Goal: Transaction & Acquisition: Purchase product/service

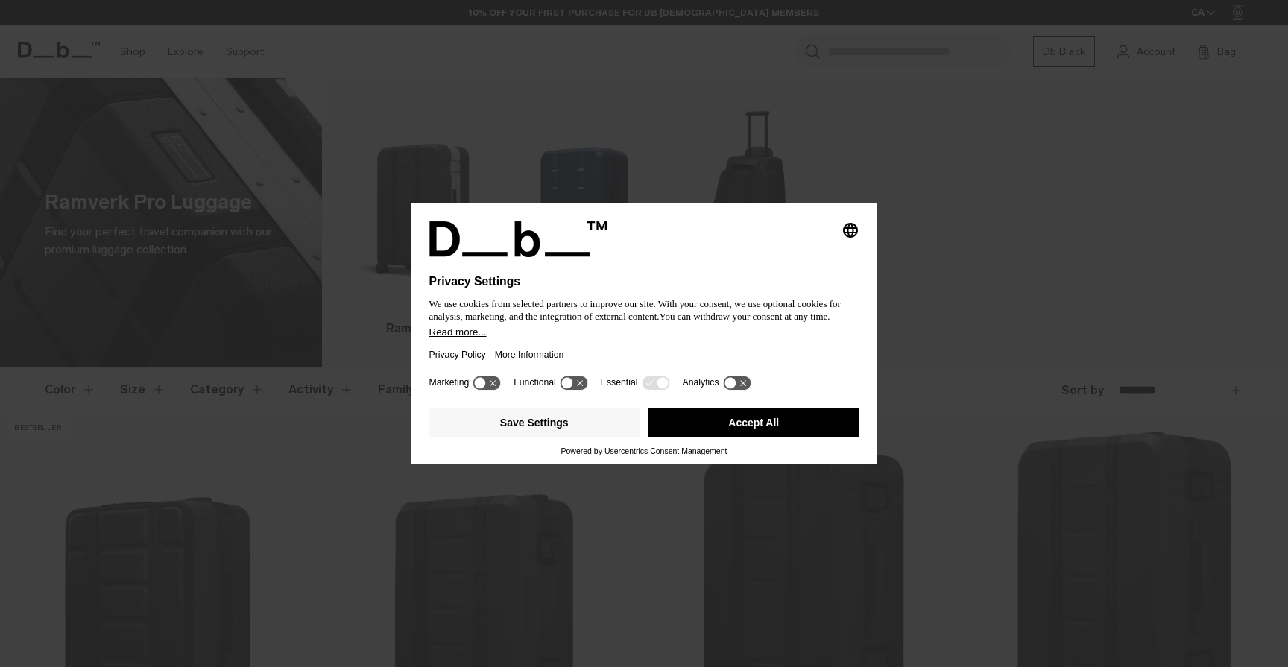
click at [665, 388] on icon at bounding box center [662, 382] width 11 height 11
click at [679, 430] on button "Accept All" at bounding box center [754, 423] width 211 height 30
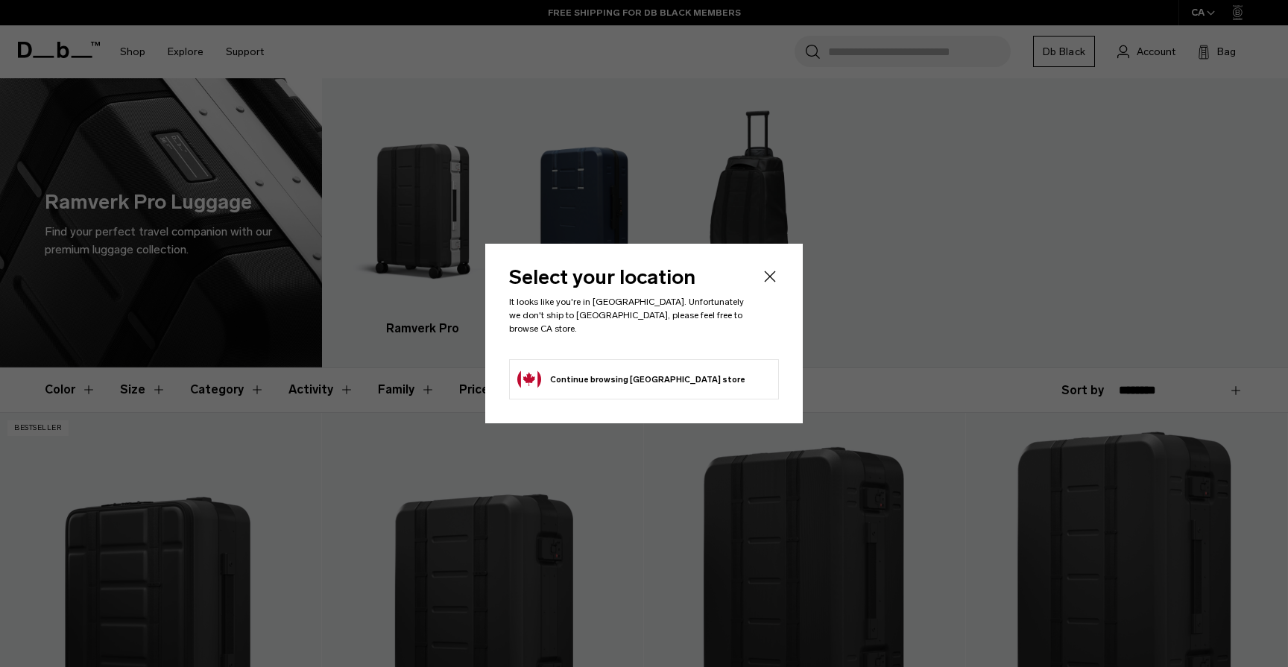
click at [665, 380] on button "Continue browsing [GEOGRAPHIC_DATA] store Continue shopping in [GEOGRAPHIC_DATA]" at bounding box center [631, 380] width 228 height 24
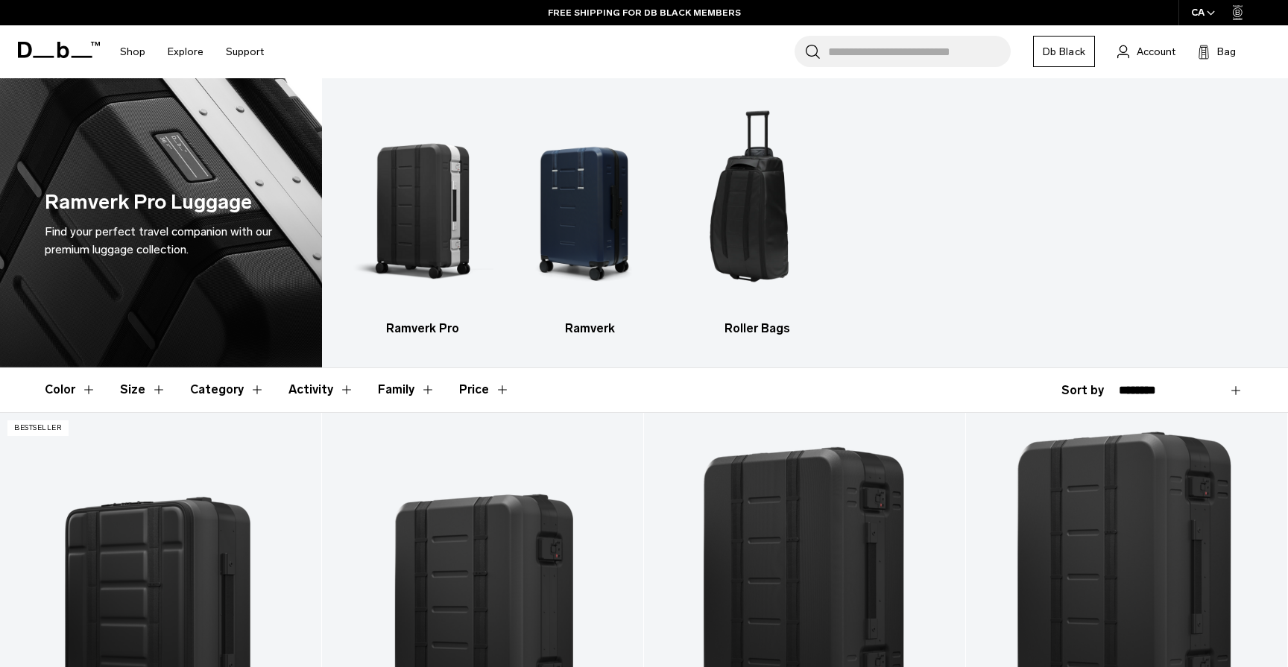
click at [1202, 7] on div "CA" at bounding box center [1204, 12] width 50 height 25
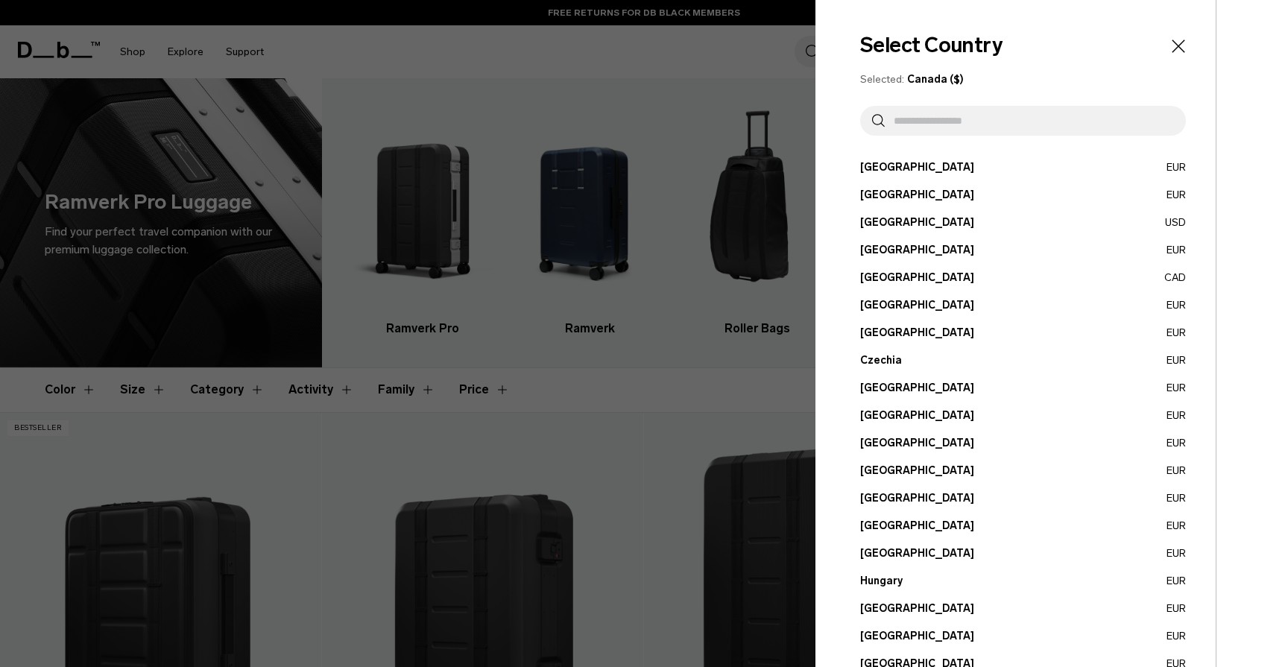
click at [952, 116] on input "text" at bounding box center [1029, 121] width 289 height 30
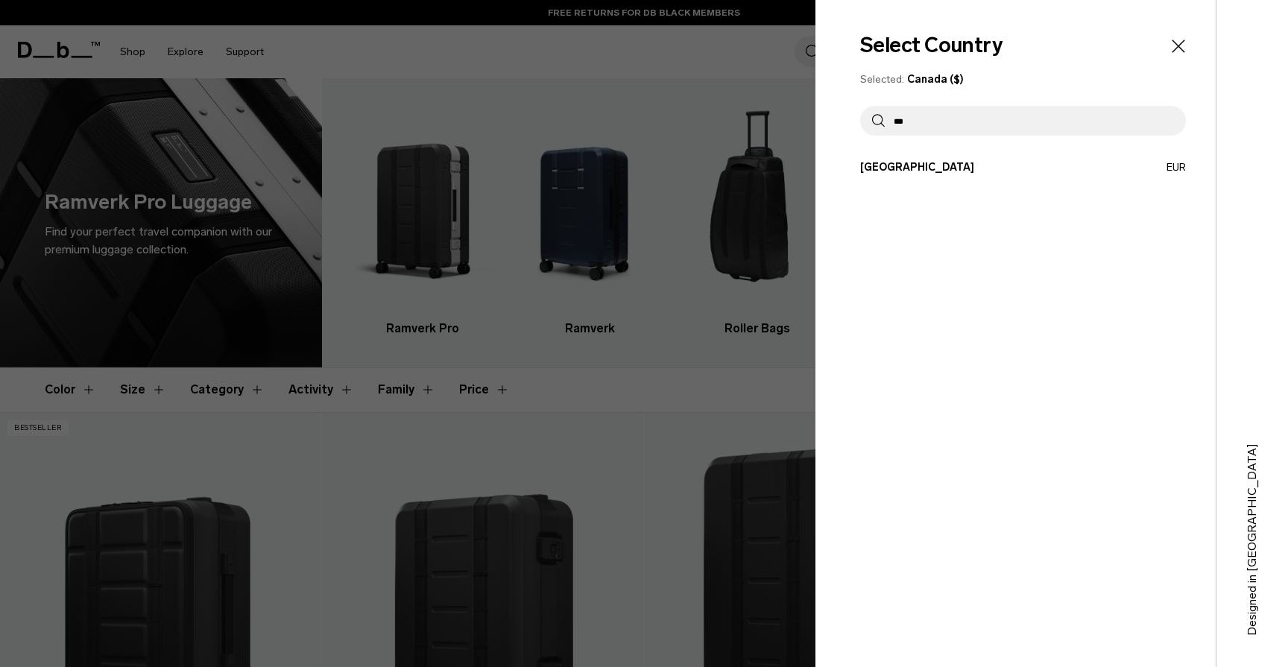
type input "***"
click at [667, 289] on div at bounding box center [644, 333] width 1288 height 667
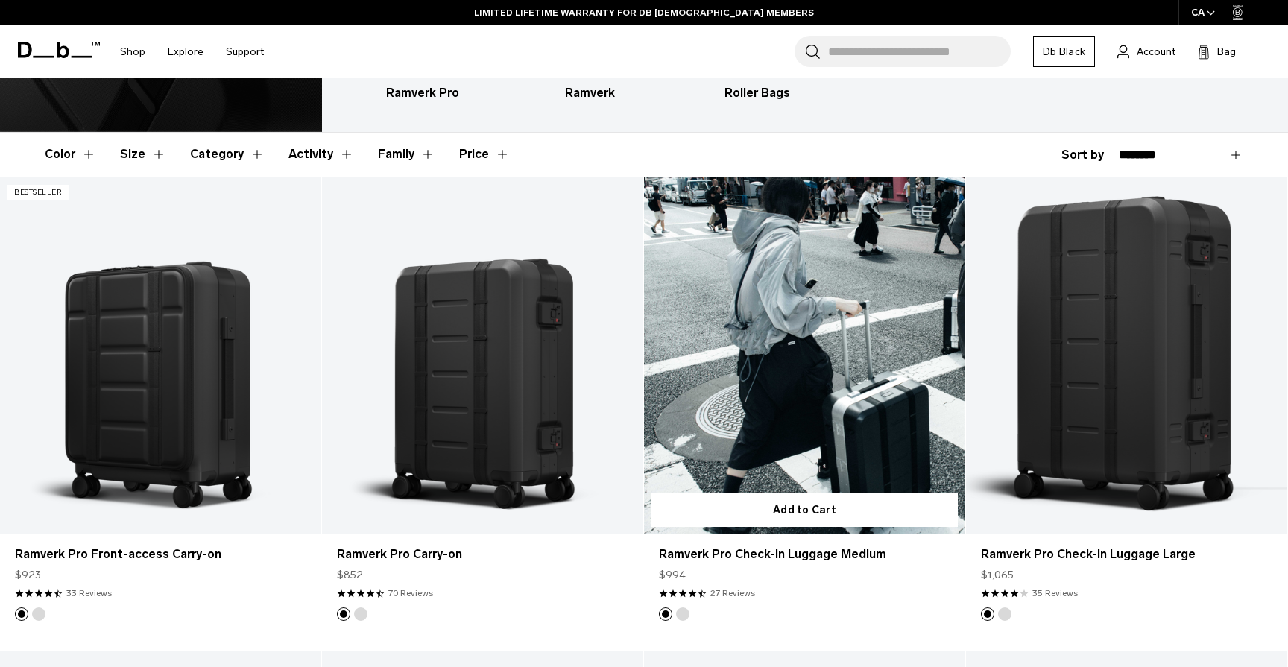
scroll to position [268, 0]
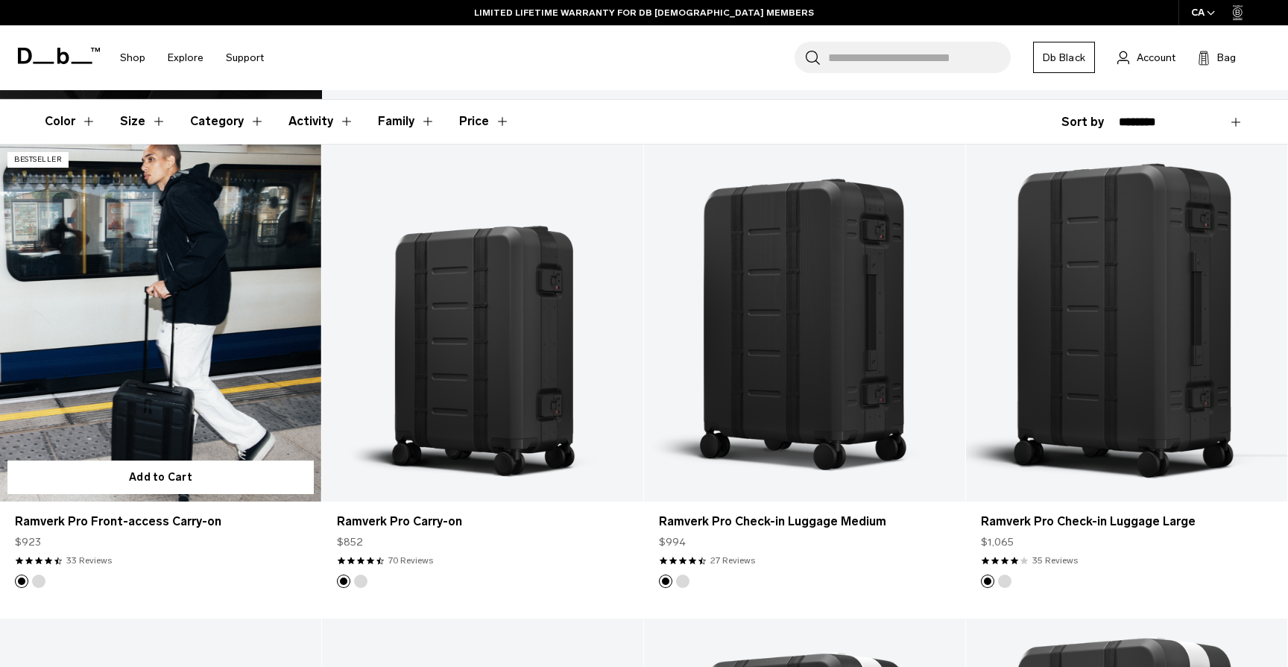
click at [268, 362] on link "Ramverk Pro Front-access Carry-on" at bounding box center [160, 323] width 321 height 357
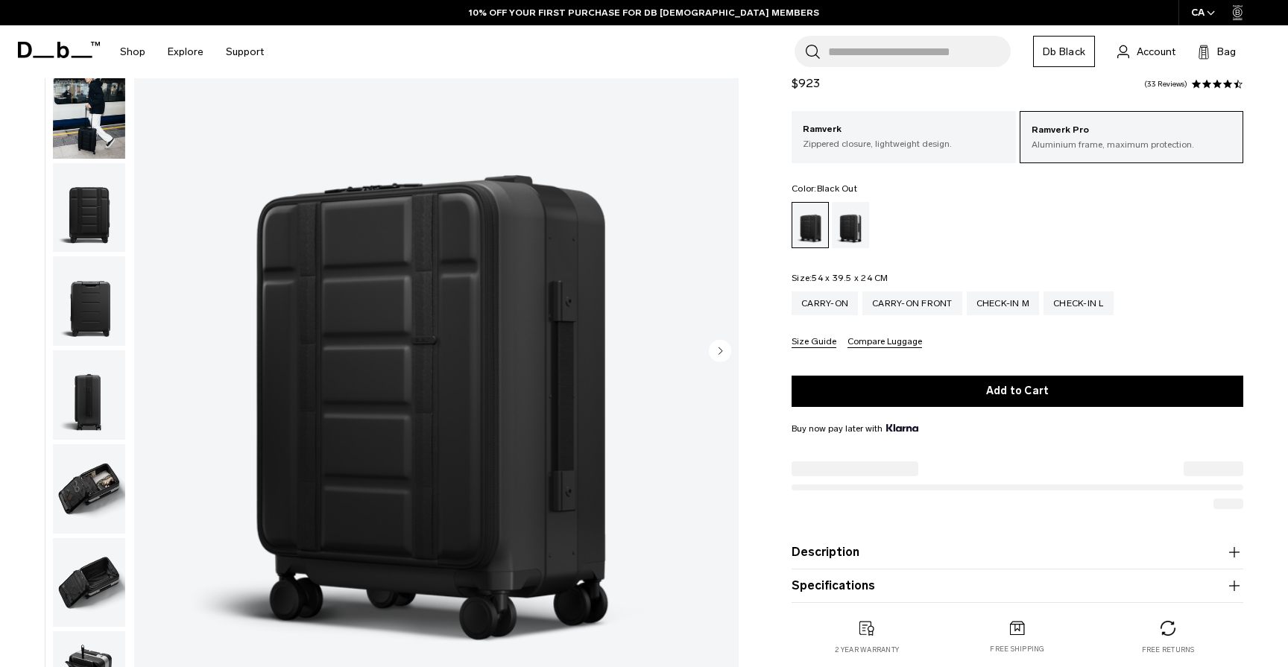
click at [105, 308] on img "button" at bounding box center [89, 300] width 72 height 89
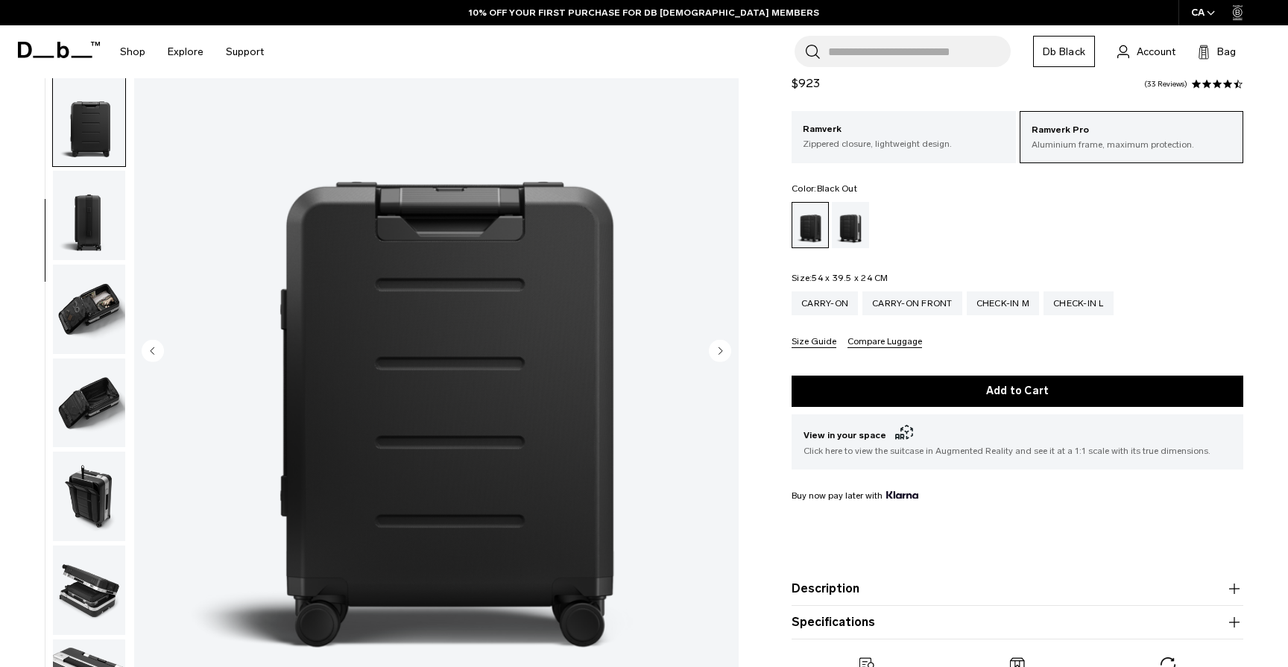
click at [107, 297] on img "button" at bounding box center [89, 309] width 72 height 89
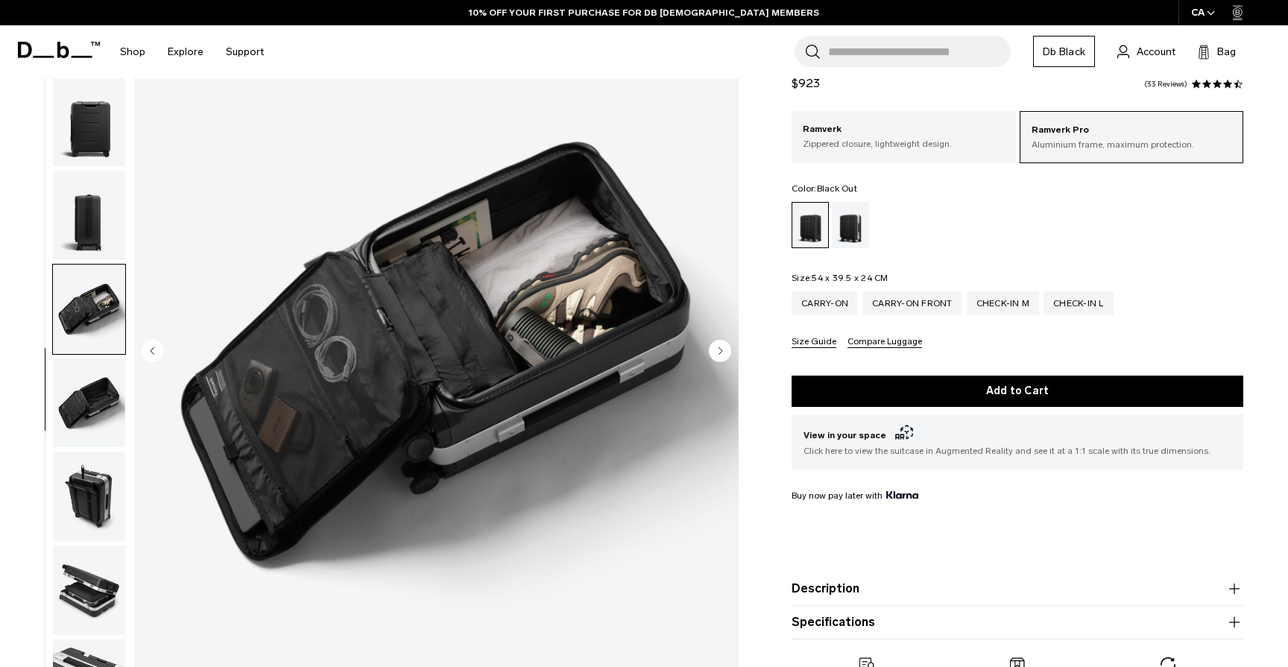
click at [96, 344] on img "button" at bounding box center [89, 309] width 72 height 89
click at [89, 416] on img "button" at bounding box center [89, 403] width 72 height 89
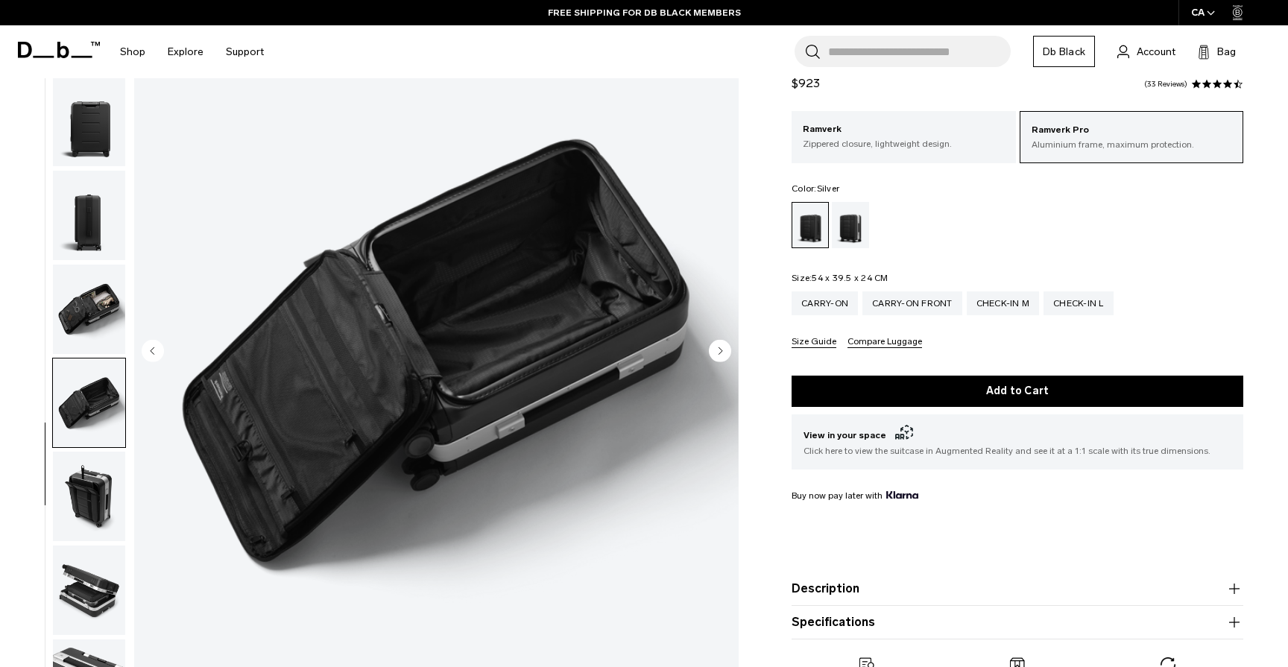
click at [853, 231] on div "Silver" at bounding box center [851, 225] width 38 height 46
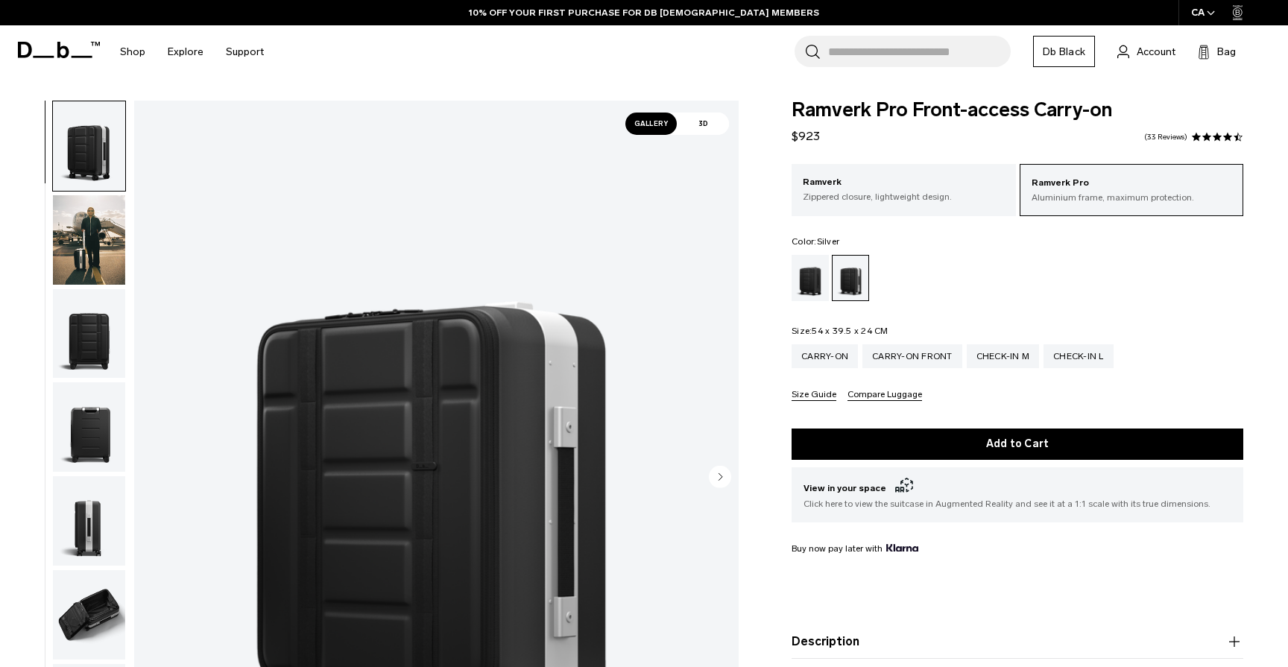
click at [81, 212] on img "button" at bounding box center [89, 239] width 72 height 89
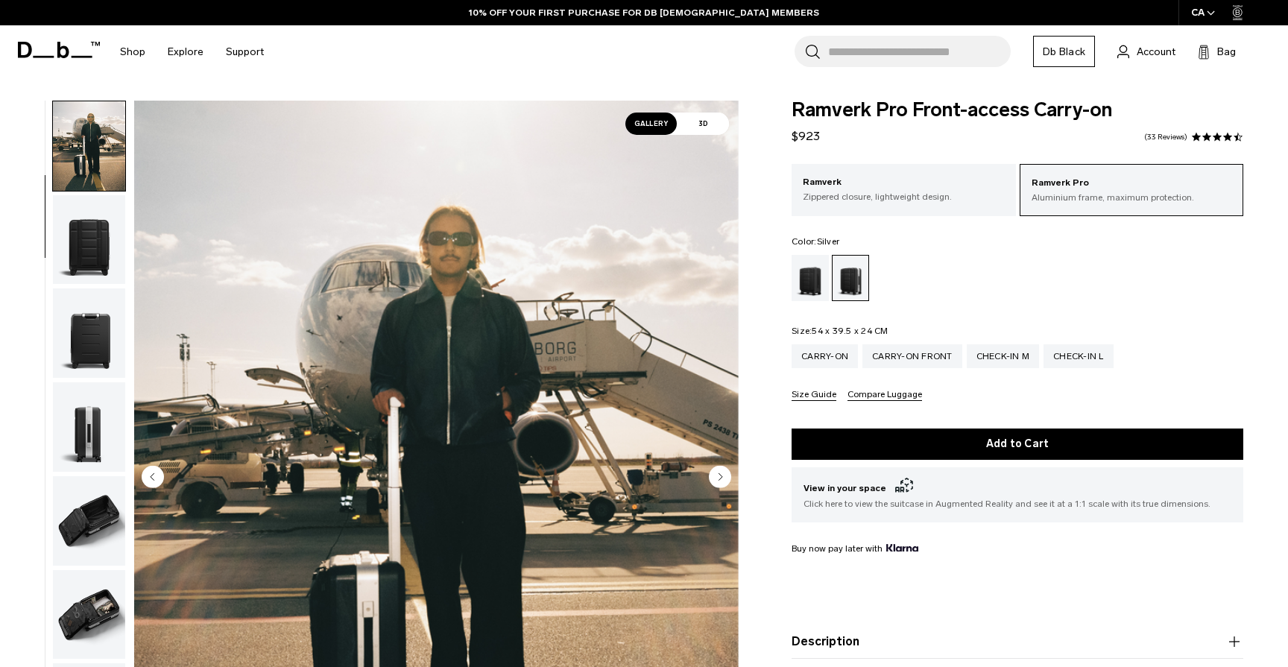
click at [79, 266] on img "button" at bounding box center [89, 239] width 72 height 89
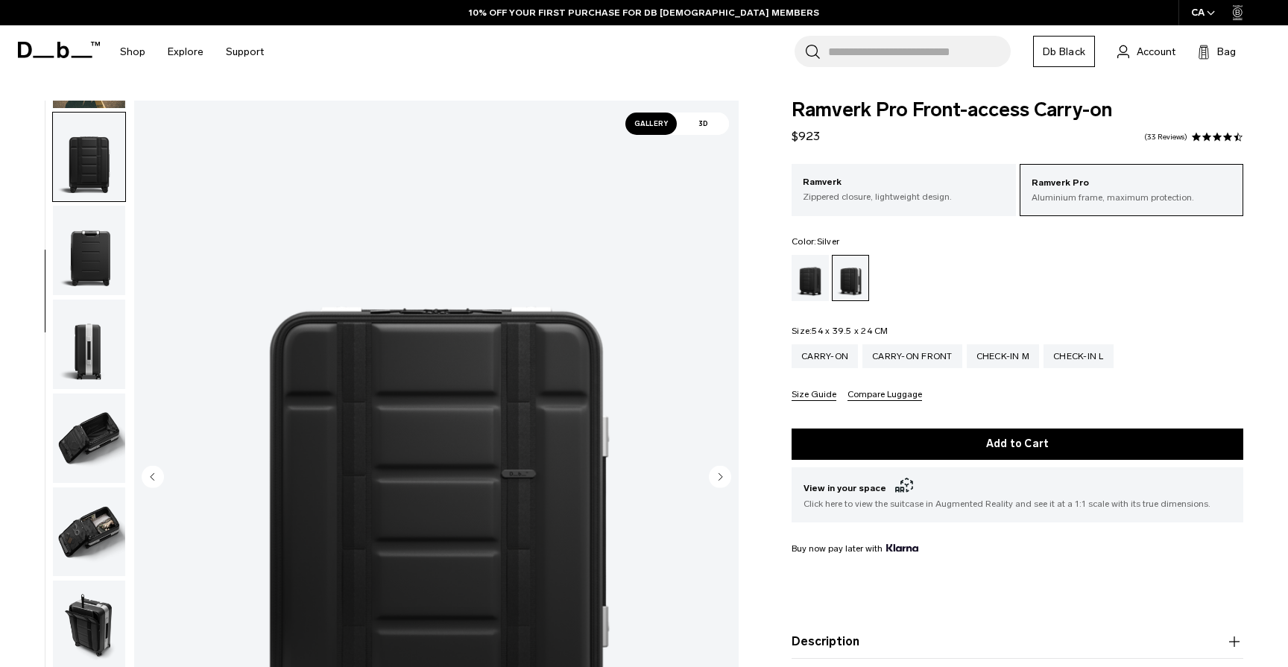
scroll to position [180, 0]
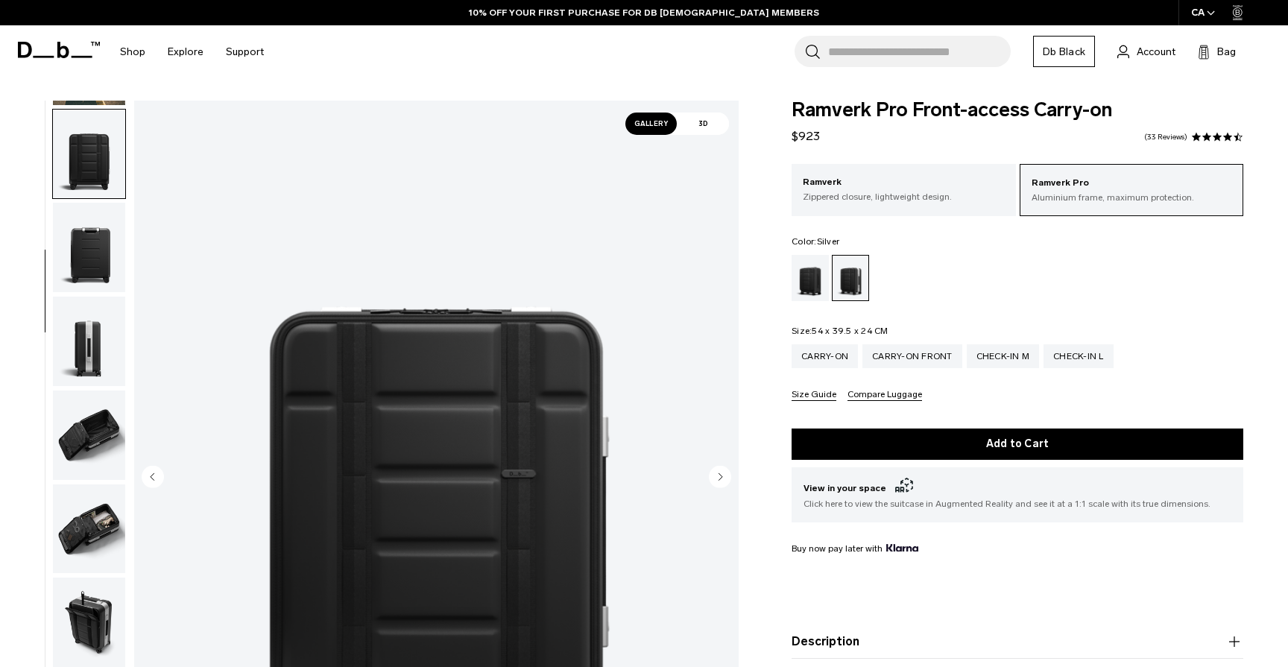
click at [79, 266] on img "button" at bounding box center [89, 247] width 72 height 89
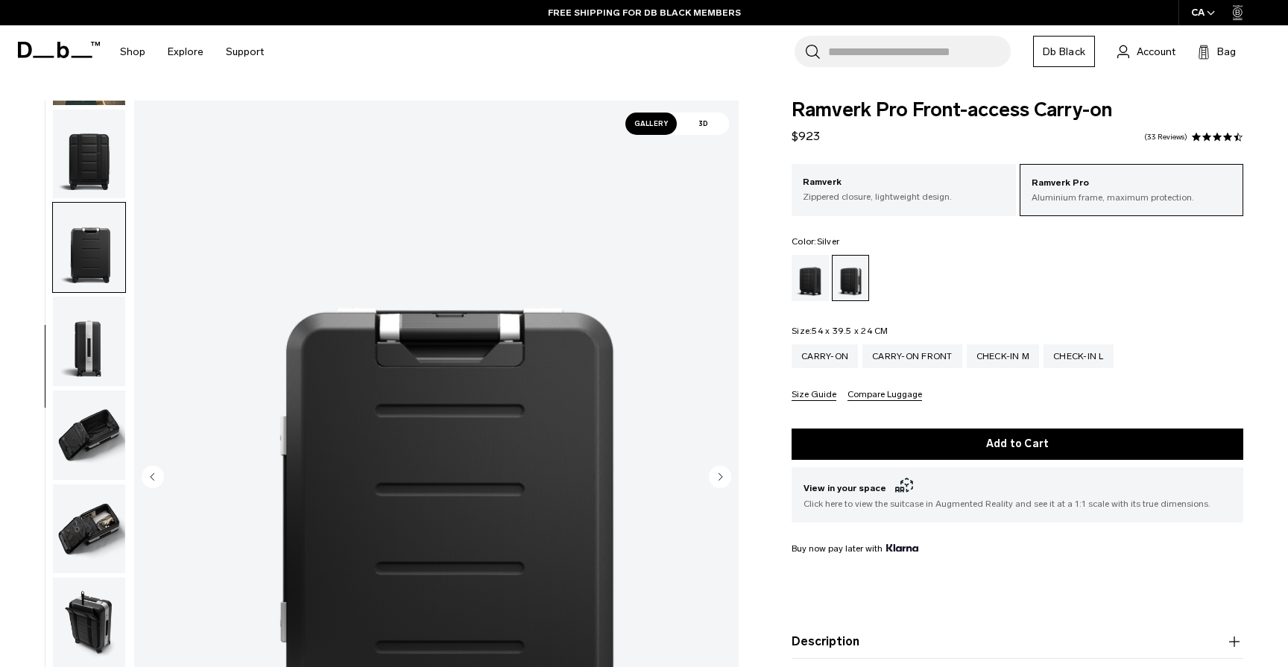
click at [78, 374] on img "button" at bounding box center [89, 341] width 72 height 89
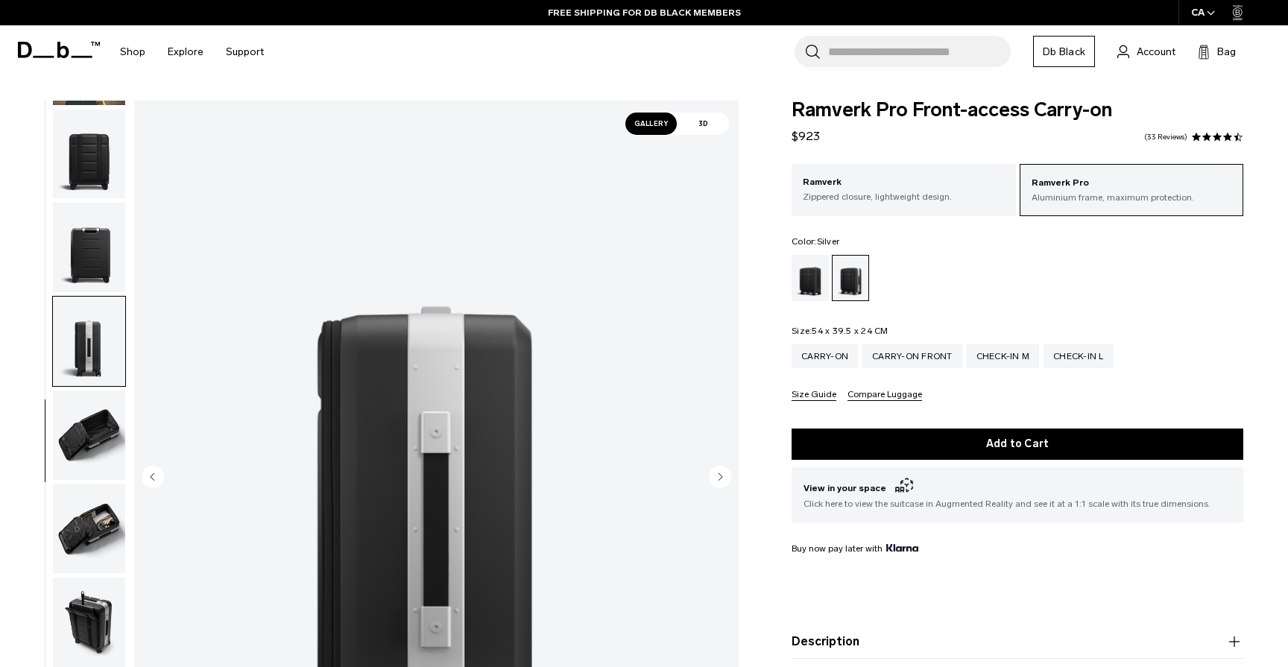
click at [83, 440] on img "button" at bounding box center [89, 435] width 72 height 89
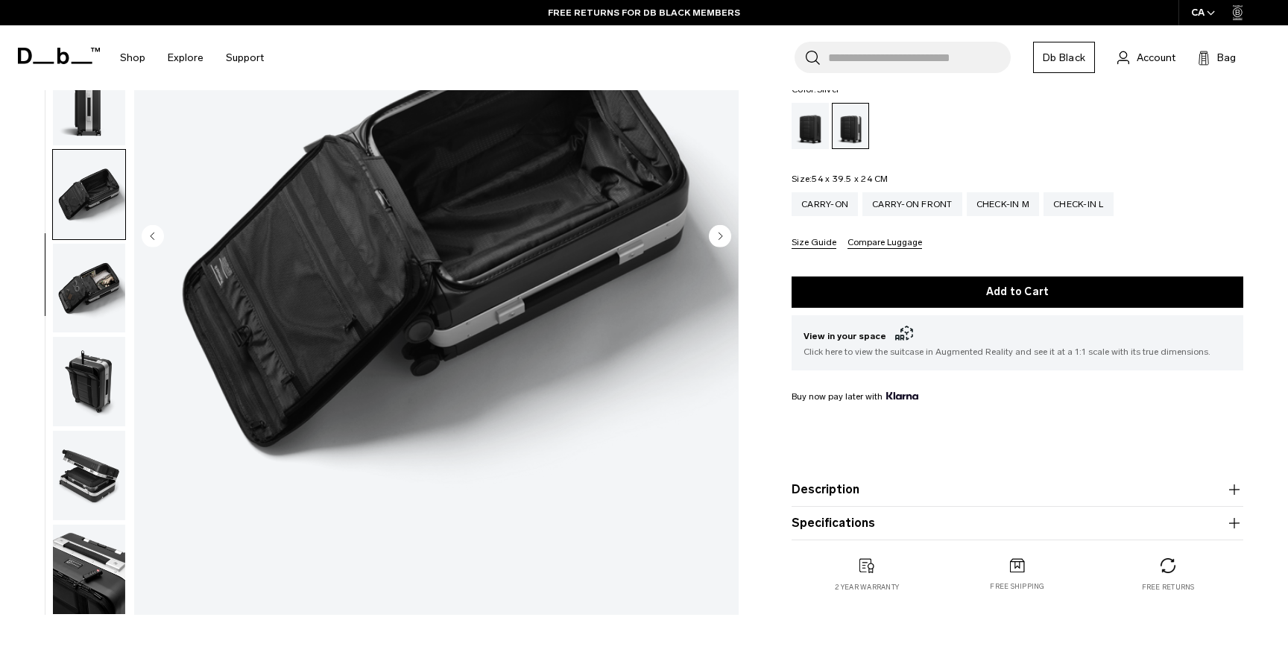
scroll to position [245, 0]
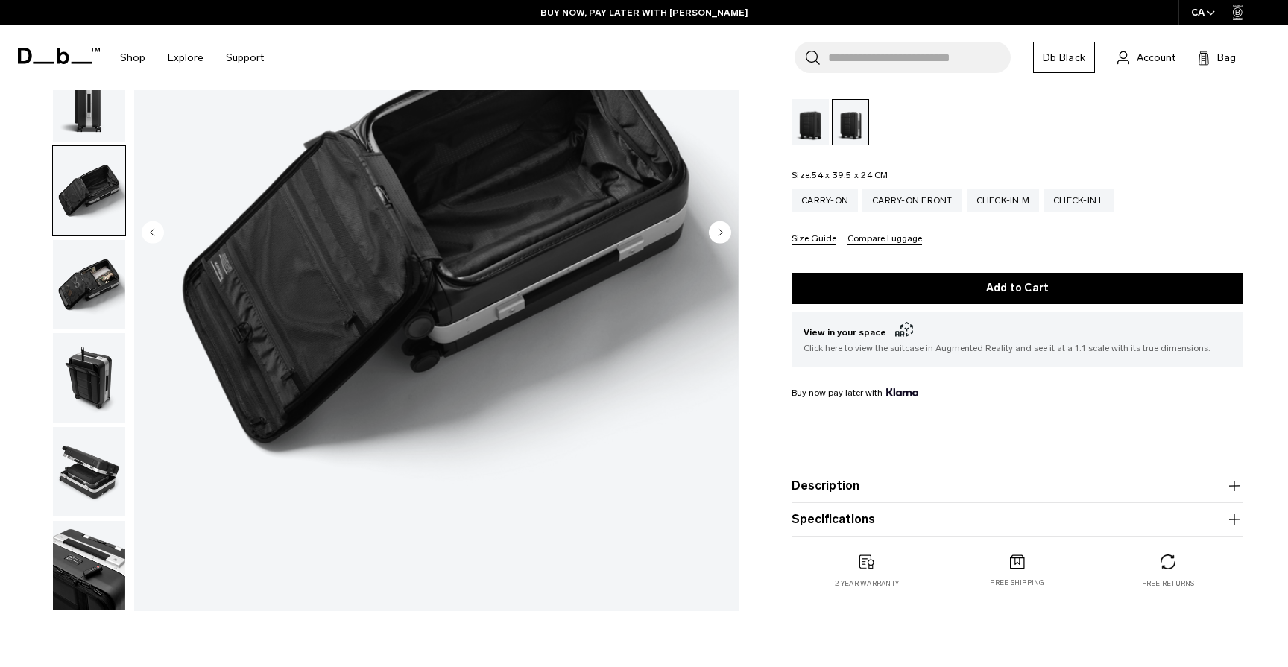
click at [102, 453] on img "button" at bounding box center [89, 471] width 72 height 89
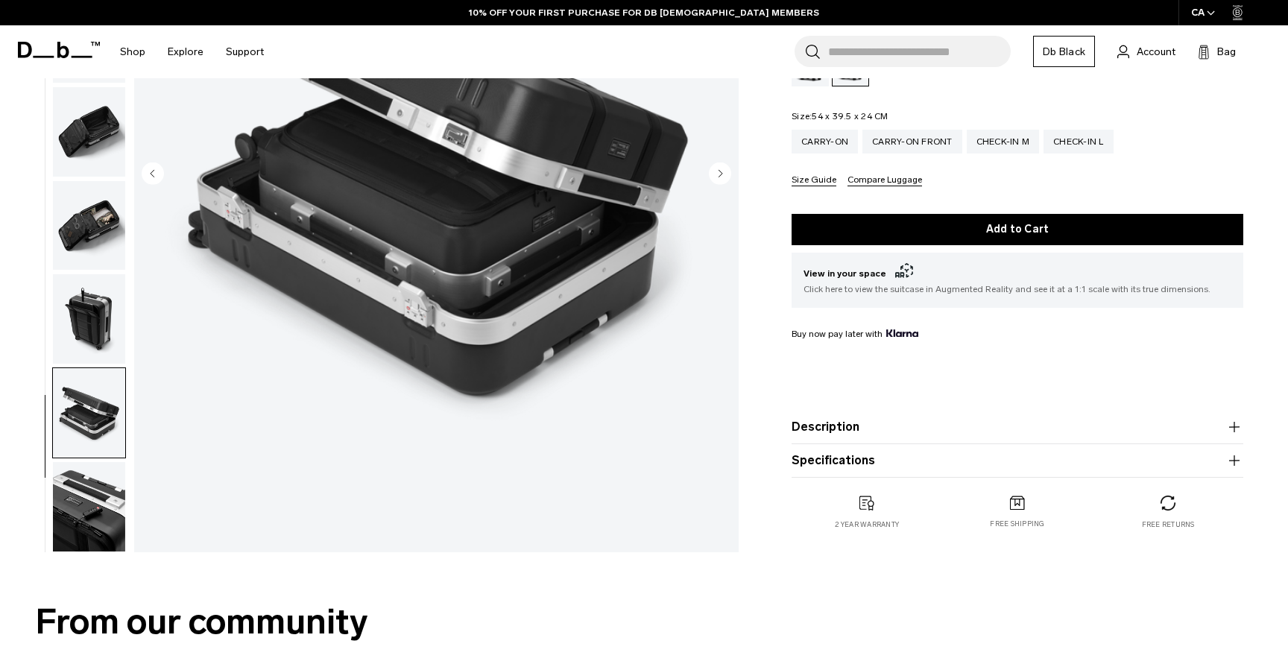
scroll to position [312, 0]
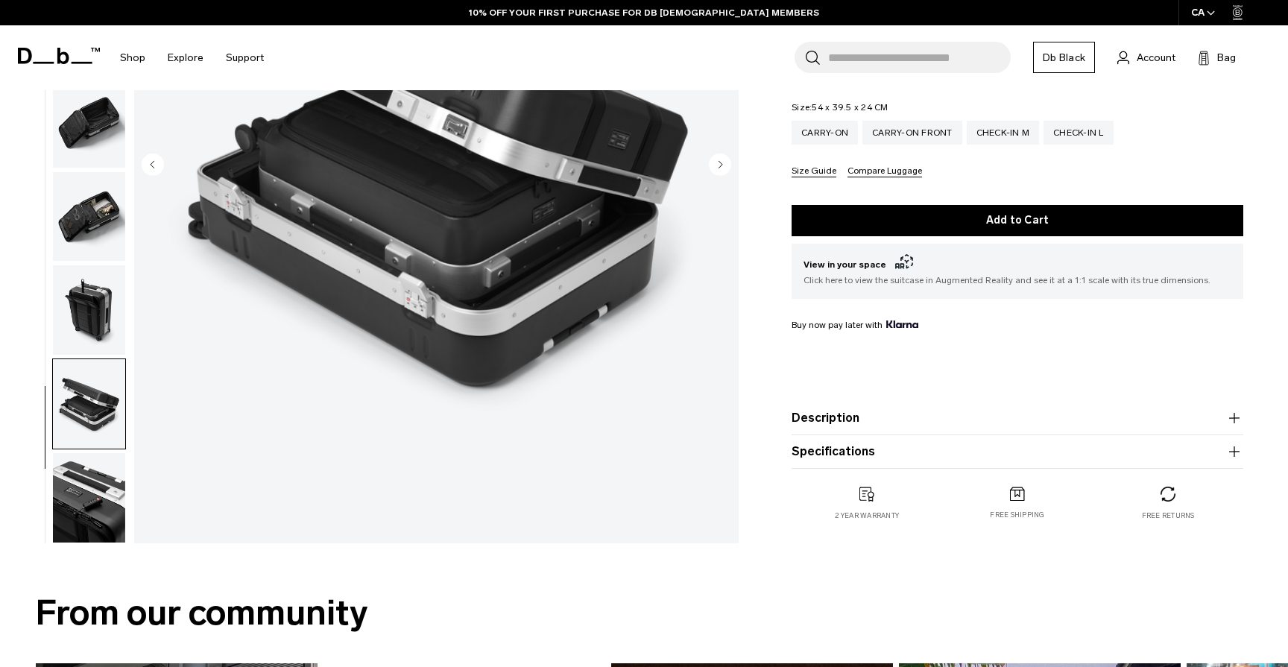
click at [93, 511] on img "button" at bounding box center [89, 497] width 72 height 89
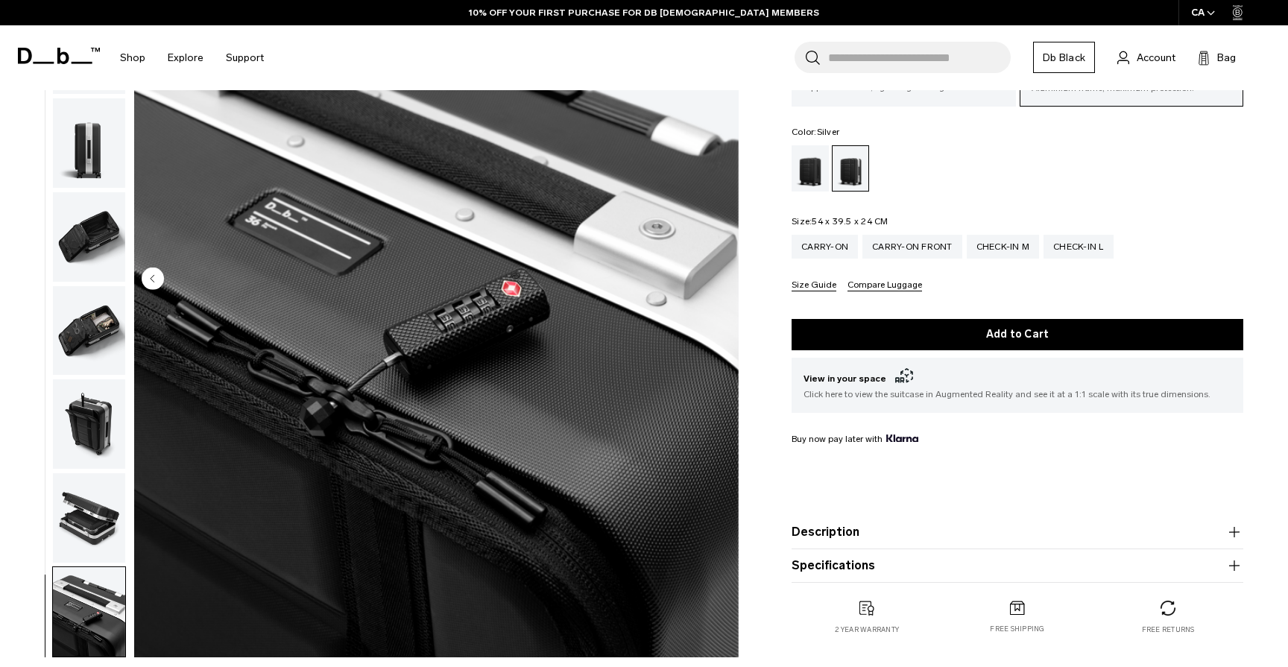
scroll to position [195, 0]
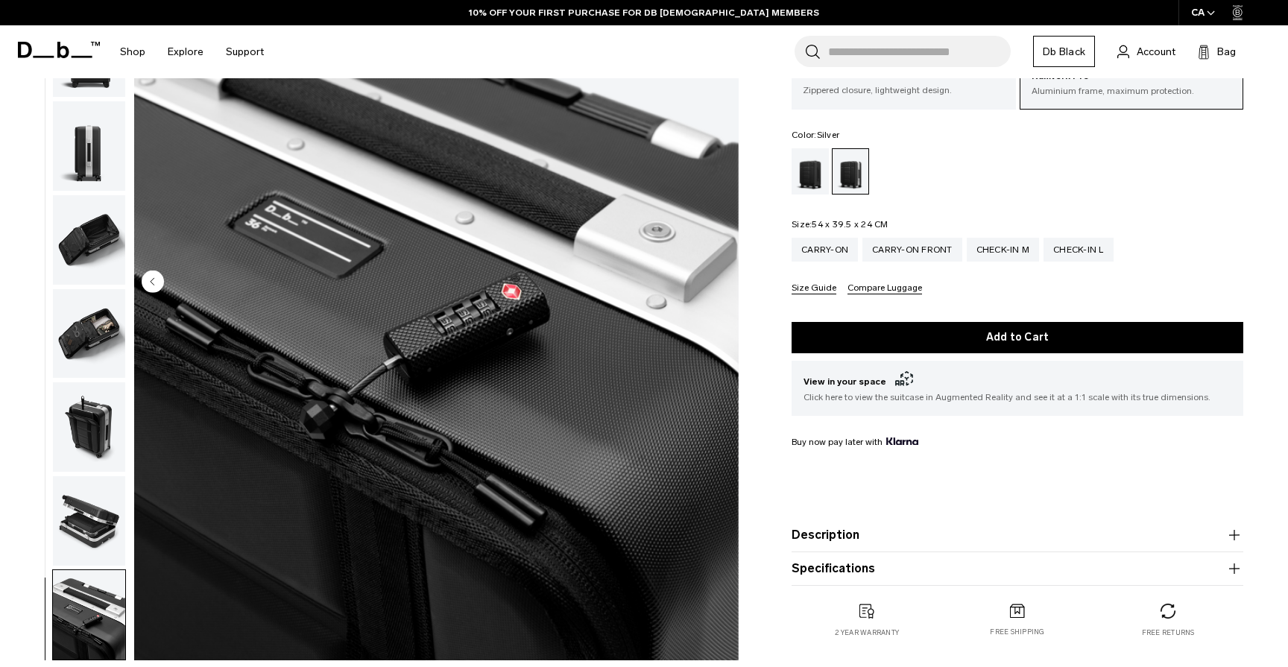
click at [114, 315] on img "button" at bounding box center [89, 333] width 72 height 89
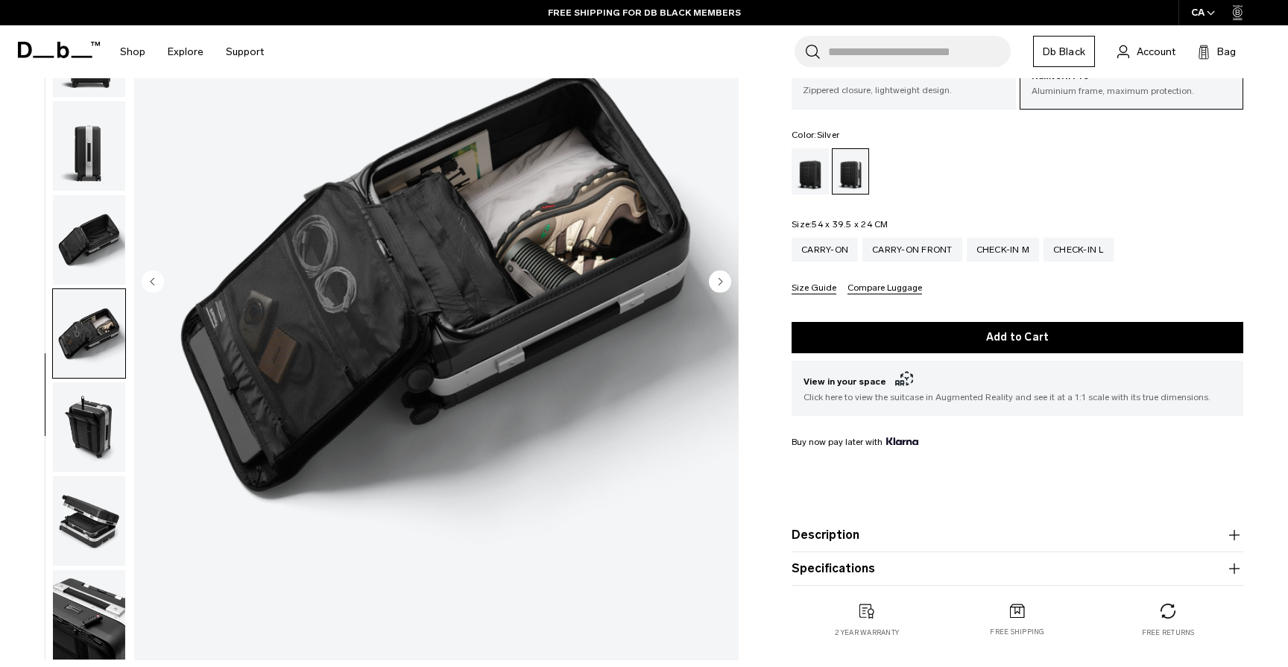
click at [70, 433] on img "button" at bounding box center [89, 426] width 72 height 89
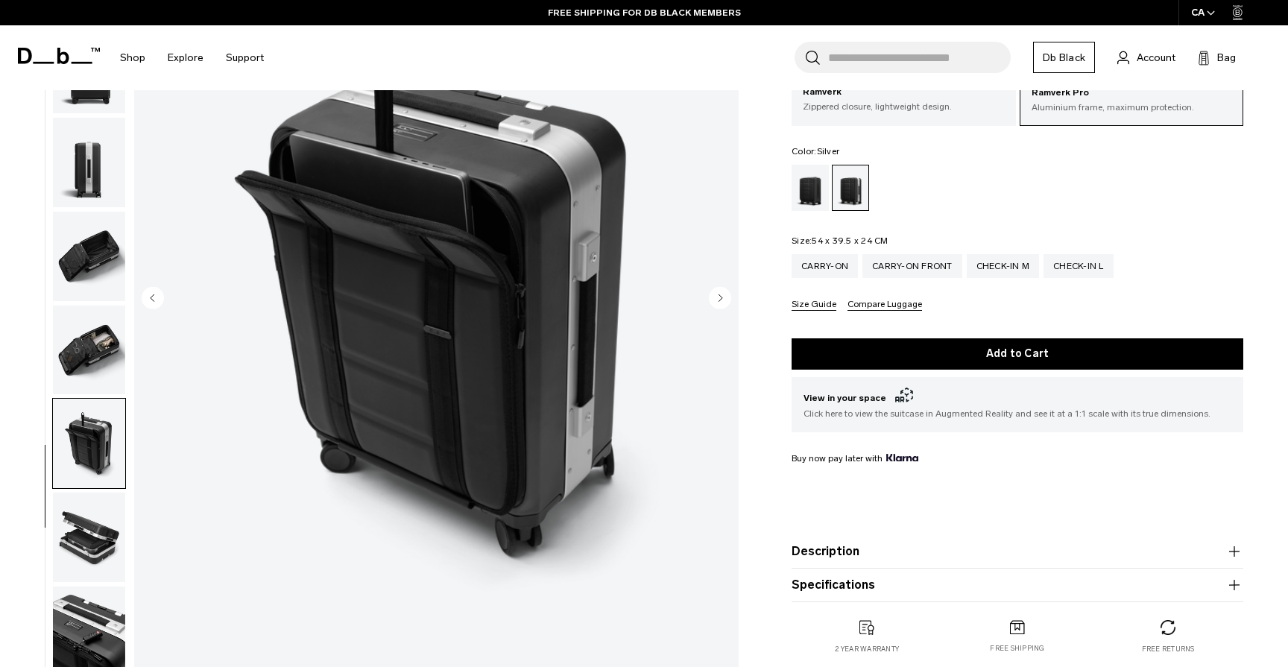
scroll to position [166, 0]
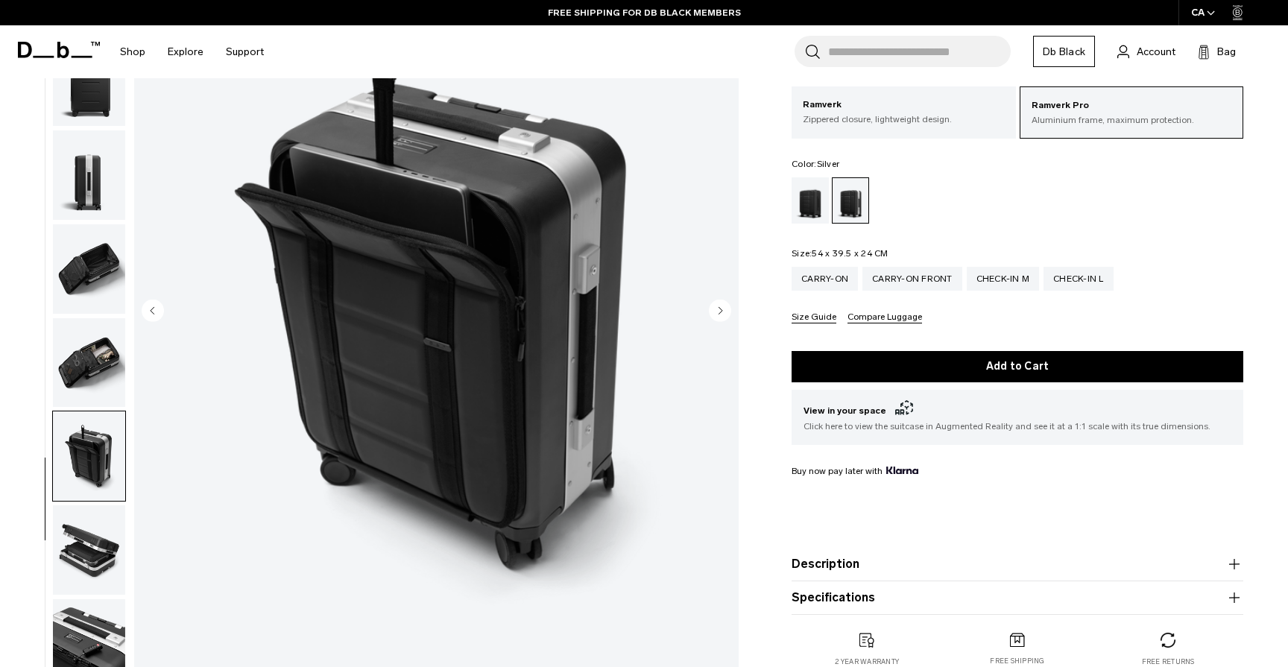
click at [85, 168] on img "button" at bounding box center [89, 174] width 72 height 89
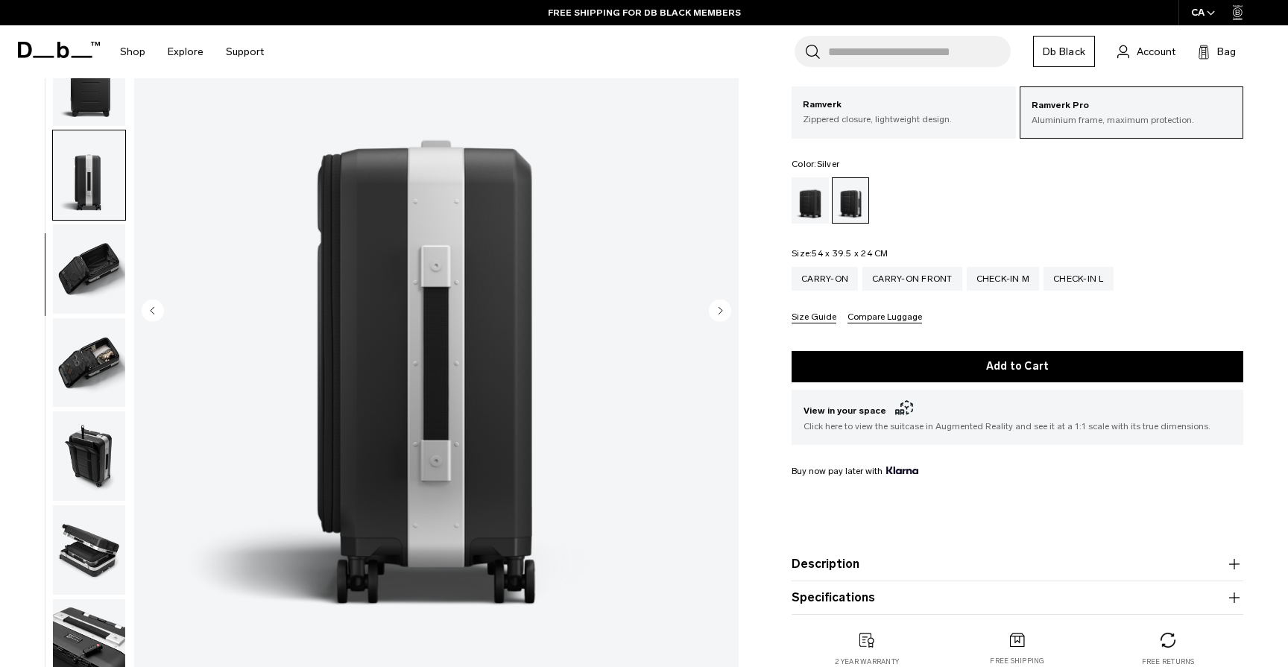
click at [60, 566] on img "button" at bounding box center [89, 549] width 72 height 89
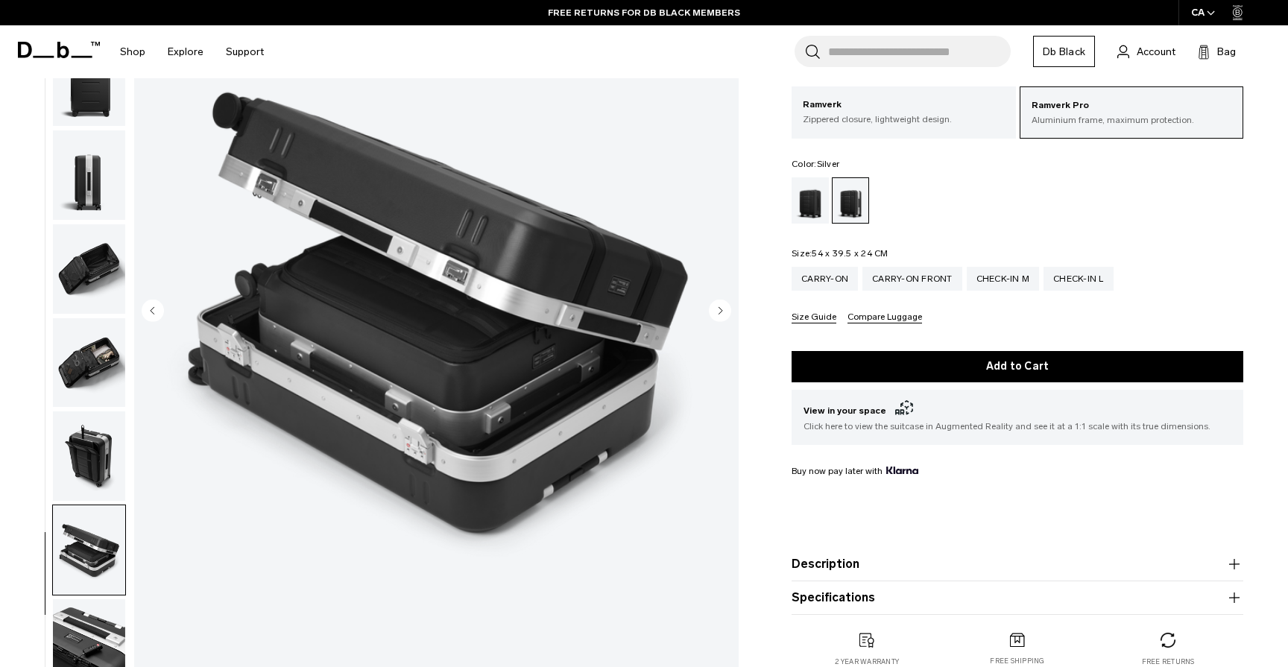
click at [721, 312] on icon "Next slide" at bounding box center [721, 310] width 4 height 7
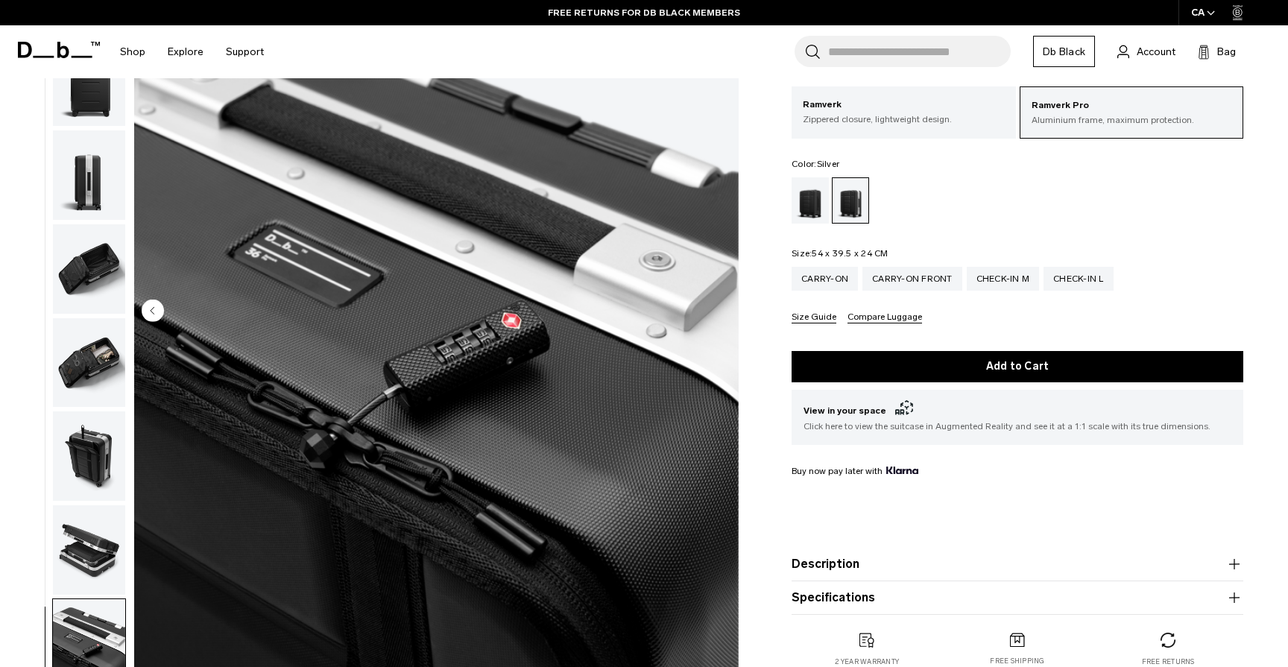
click at [721, 312] on img "10 / 10" at bounding box center [436, 311] width 605 height 755
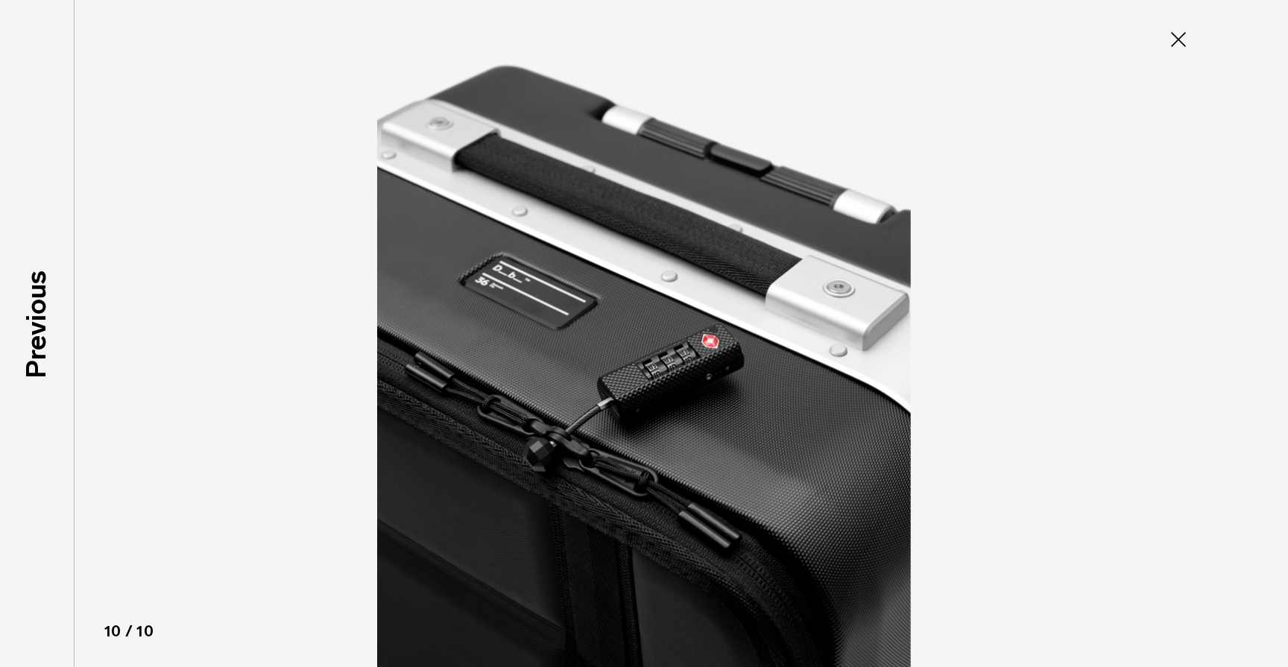
type button "Close"
click at [1178, 42] on icon at bounding box center [1179, 40] width 24 height 24
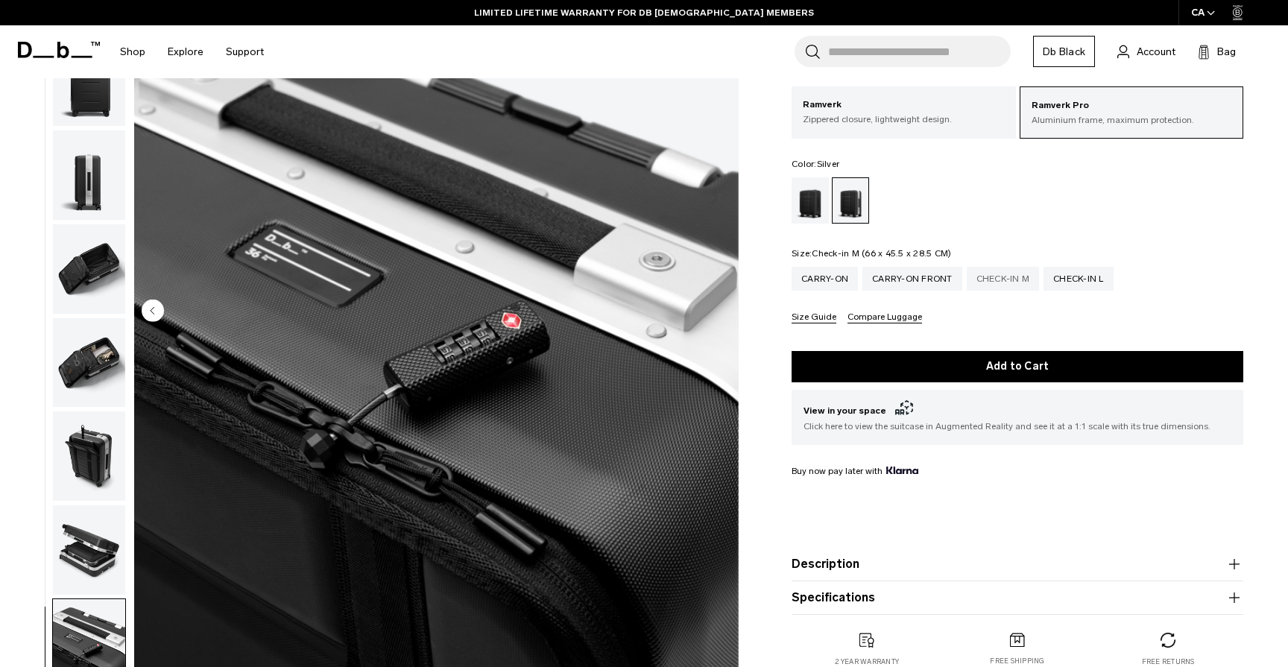
click at [1012, 282] on div "Check-in M" at bounding box center [1003, 279] width 73 height 24
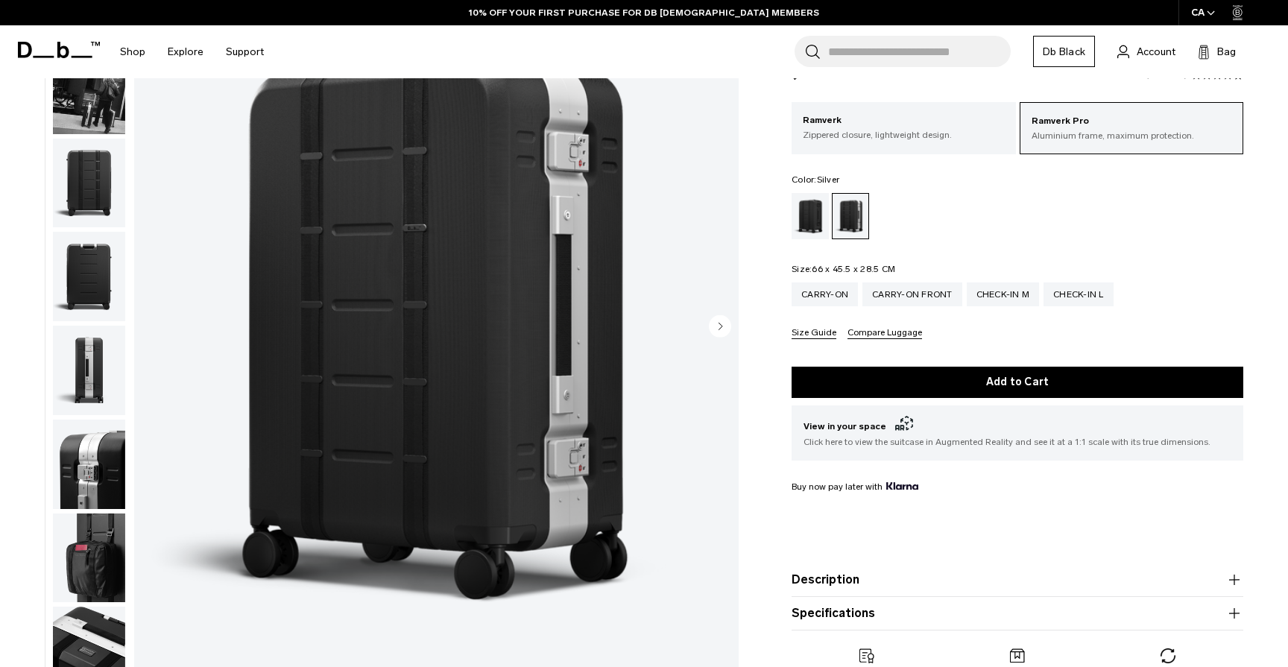
click at [97, 464] on img "button" at bounding box center [89, 464] width 72 height 89
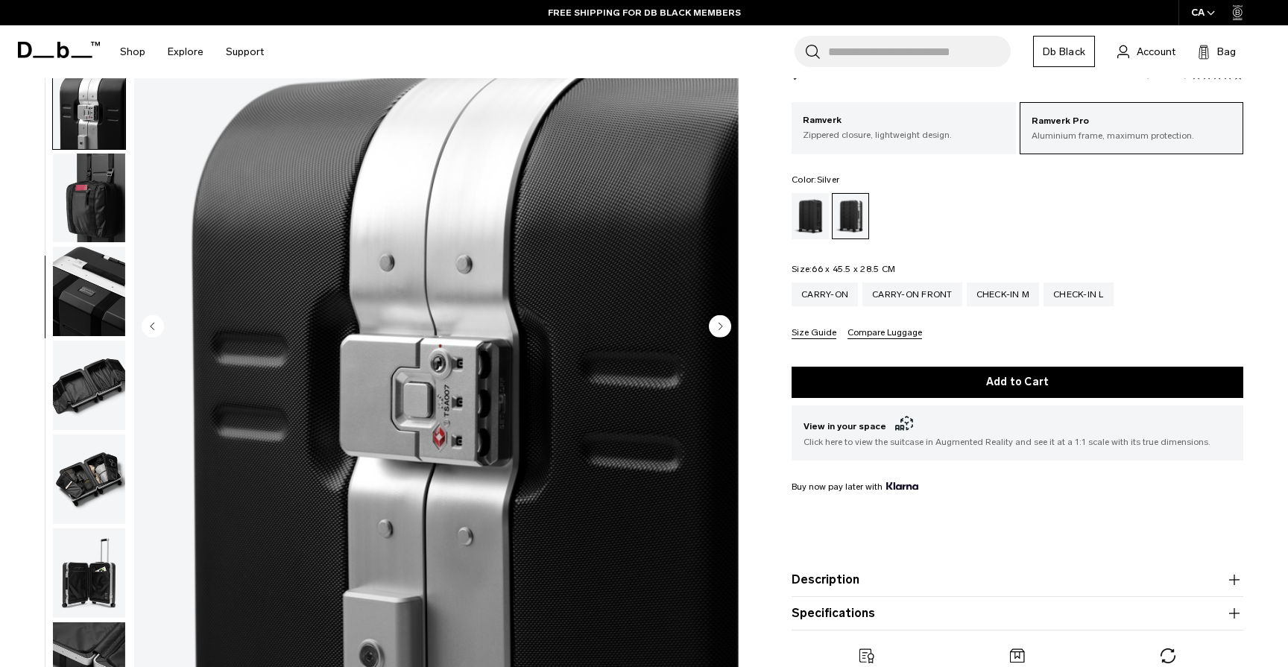
scroll to position [367, 0]
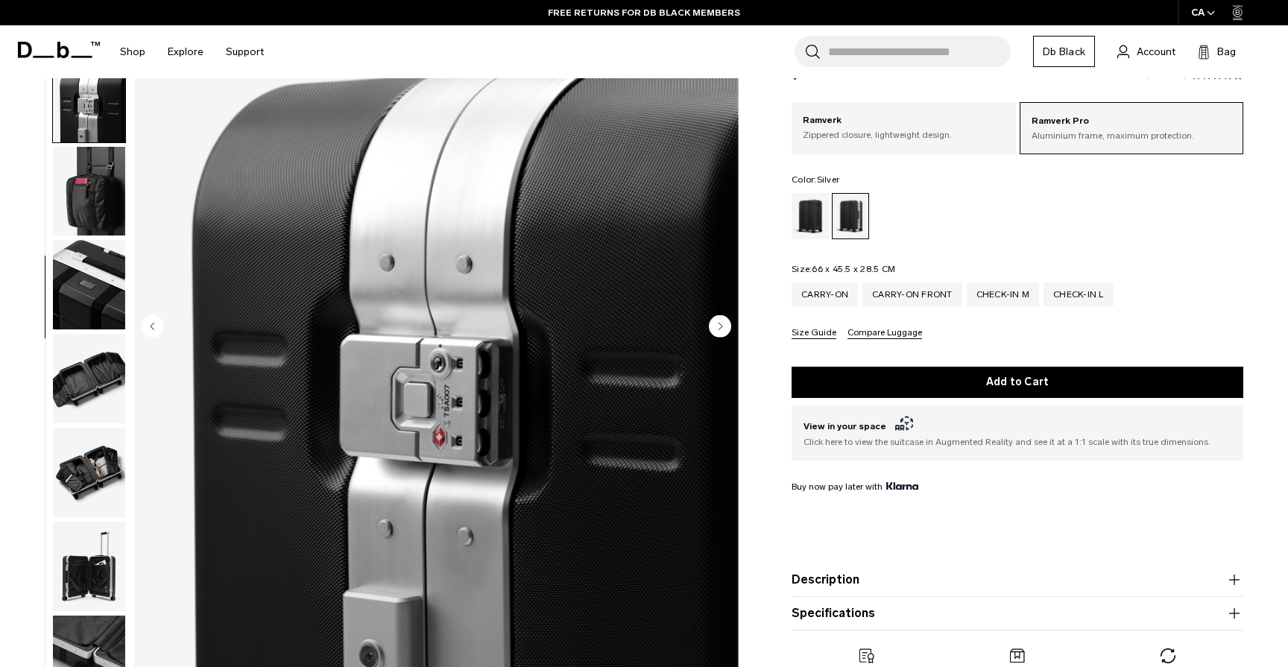
click at [96, 470] on img "button" at bounding box center [89, 472] width 72 height 89
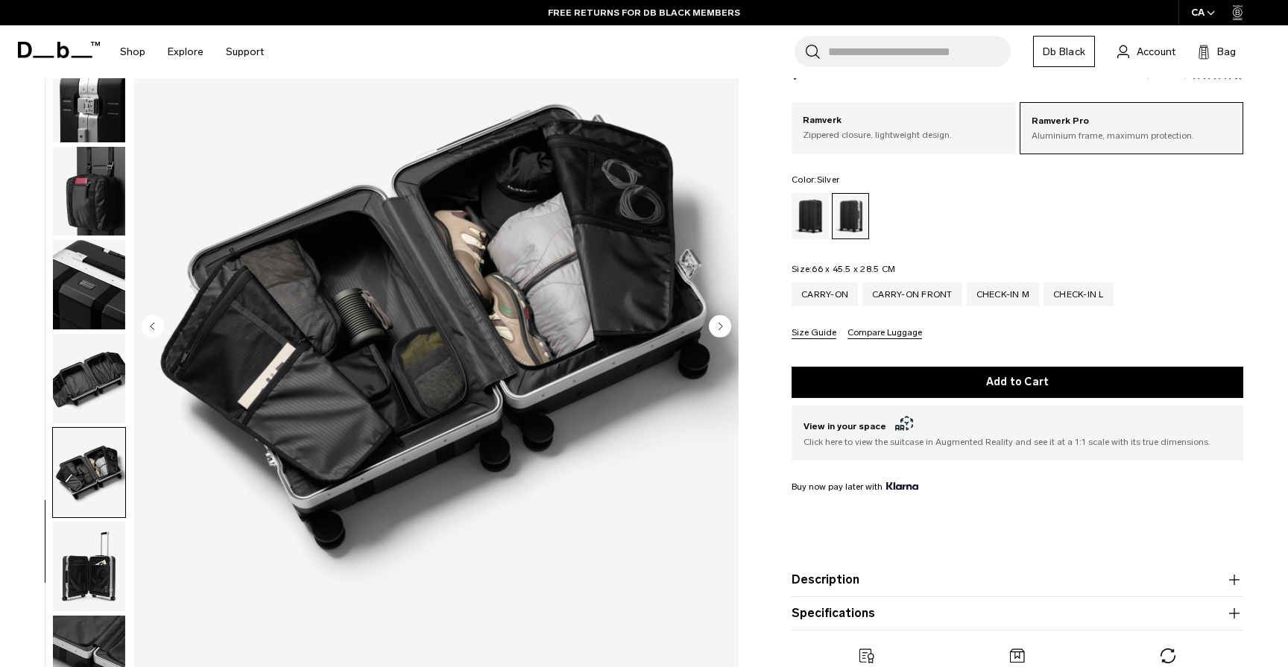
click at [90, 378] on img "button" at bounding box center [89, 378] width 72 height 89
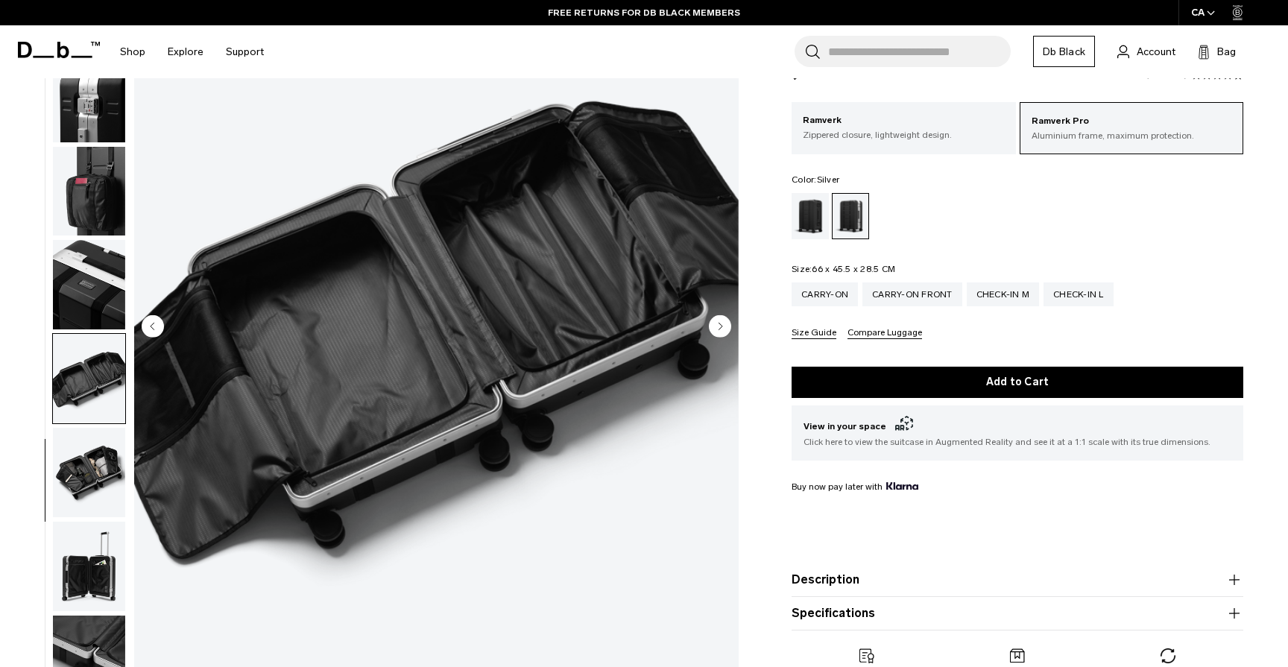
click at [84, 558] on img "button" at bounding box center [89, 566] width 72 height 89
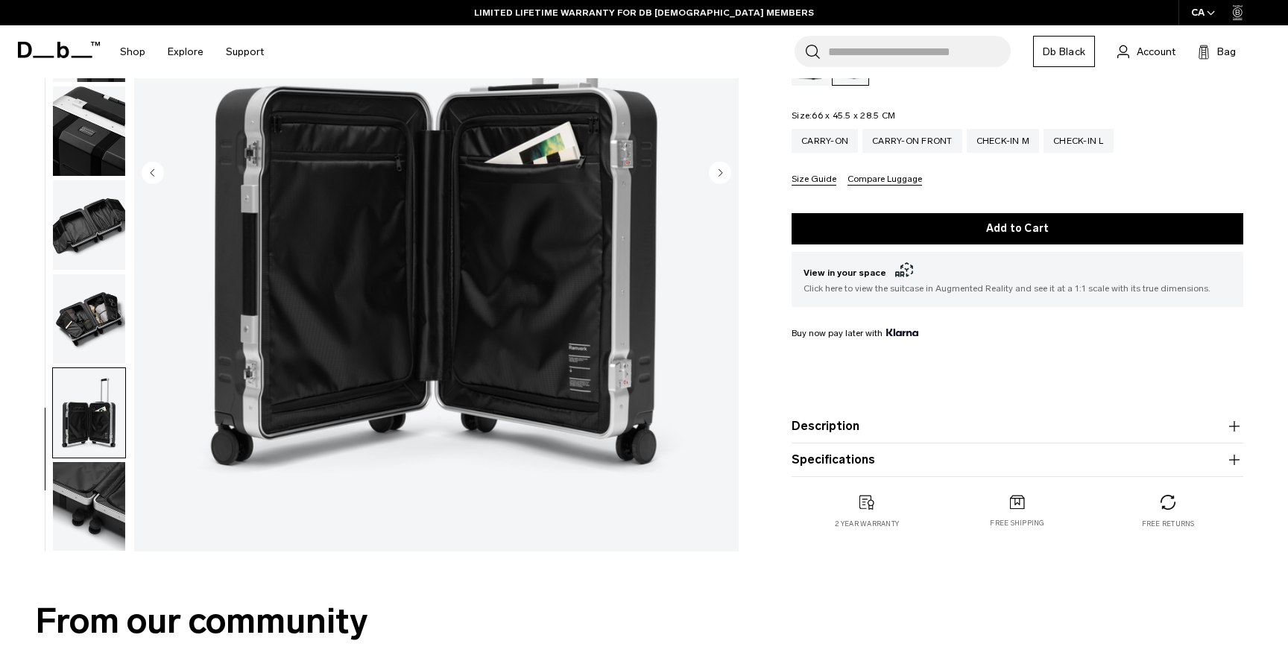
scroll to position [301, 0]
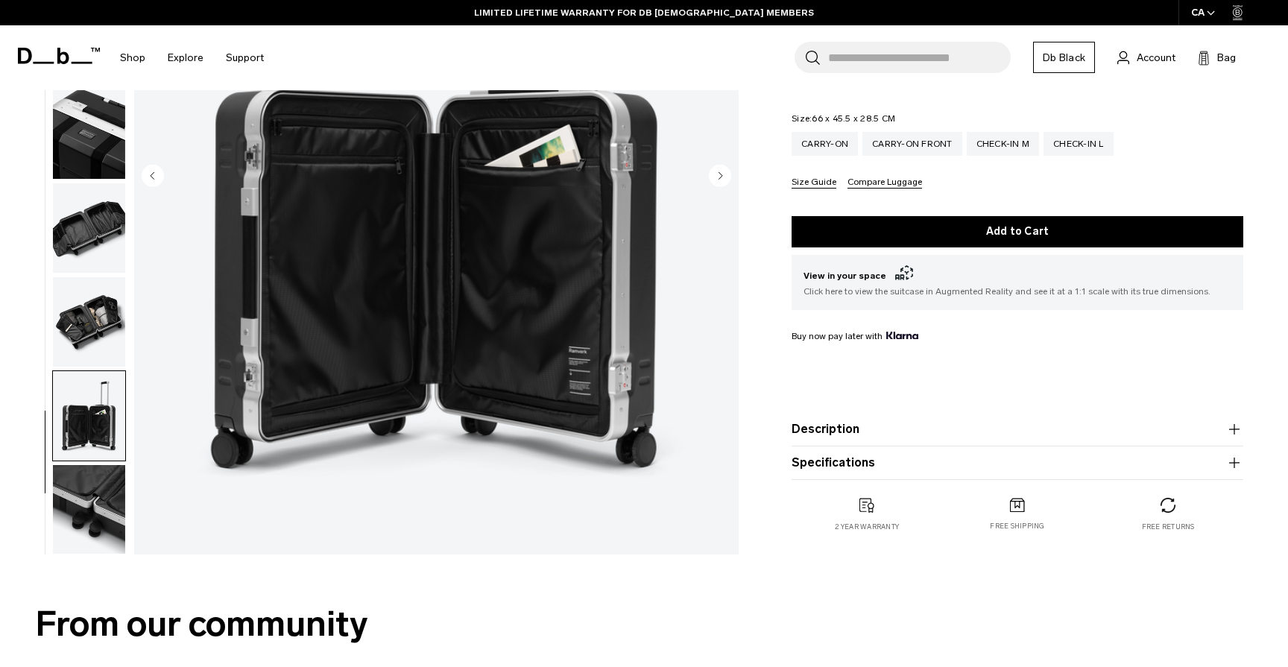
click at [98, 527] on img "button" at bounding box center [89, 509] width 72 height 89
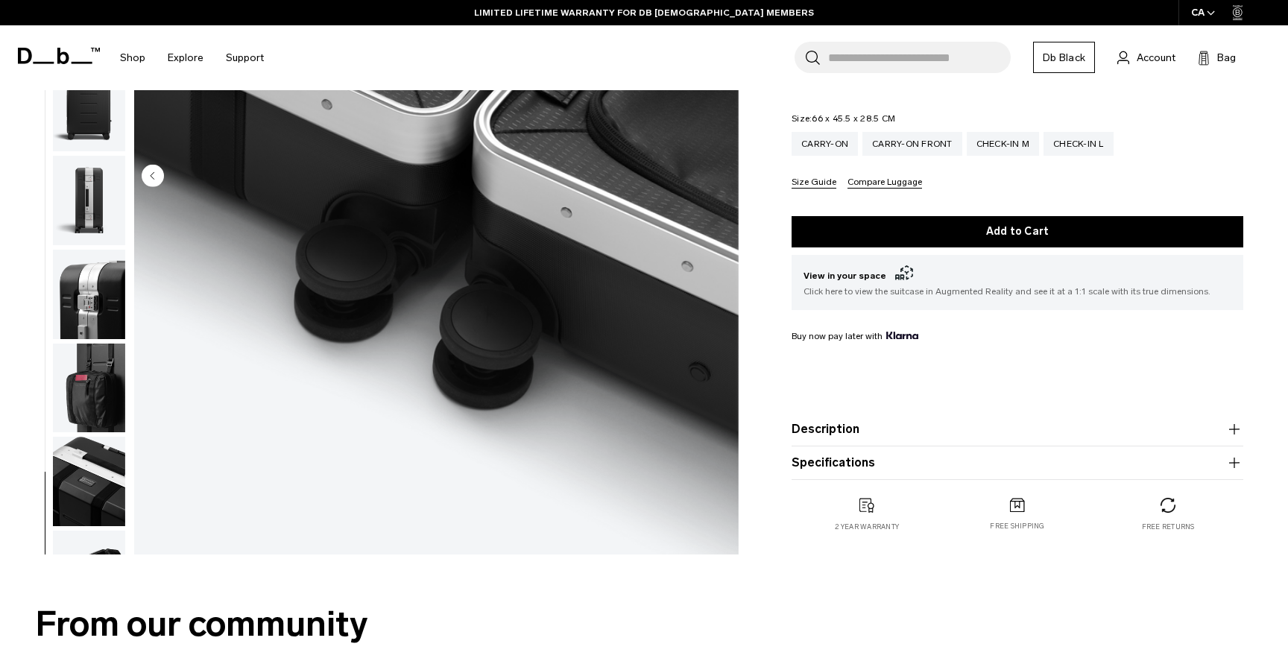
scroll to position [0, 0]
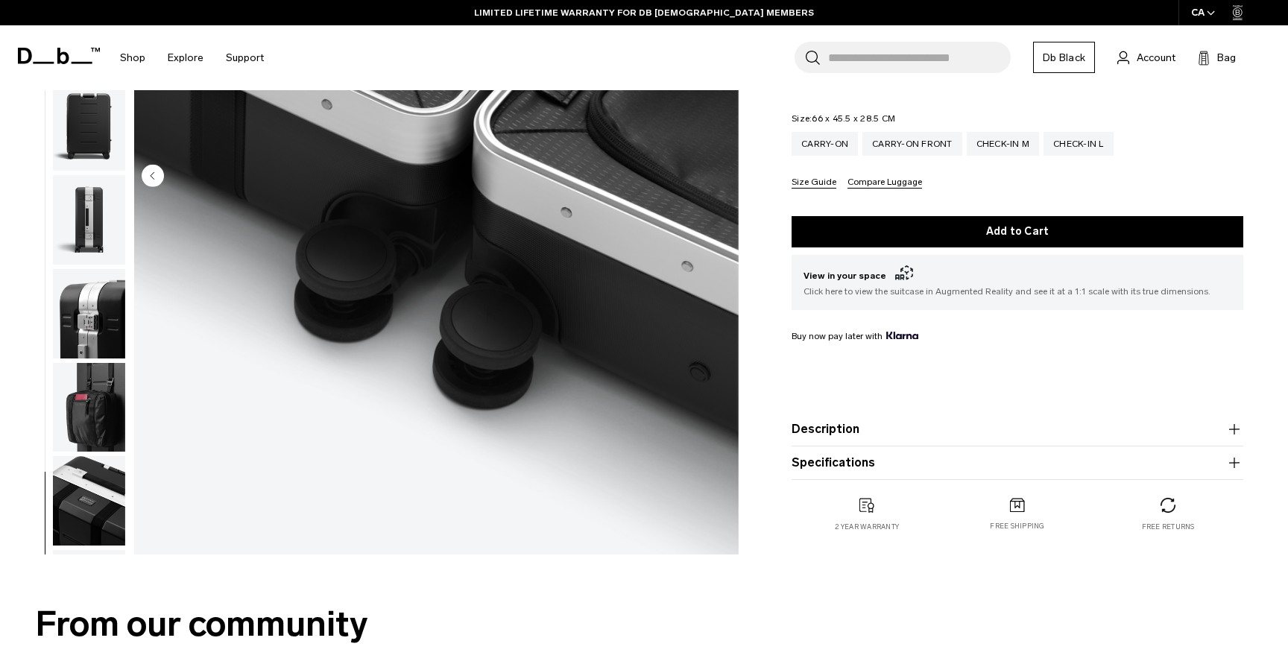
click at [107, 290] on img "button" at bounding box center [89, 313] width 72 height 89
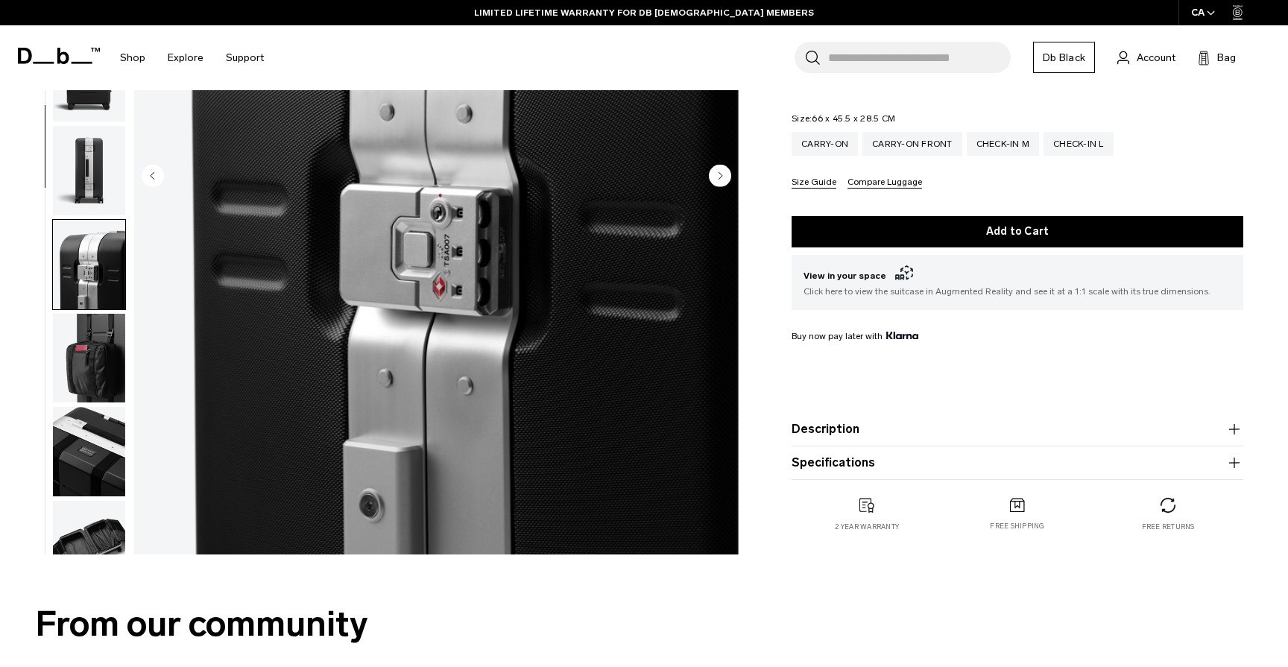
click at [110, 135] on img "button" at bounding box center [89, 170] width 72 height 89
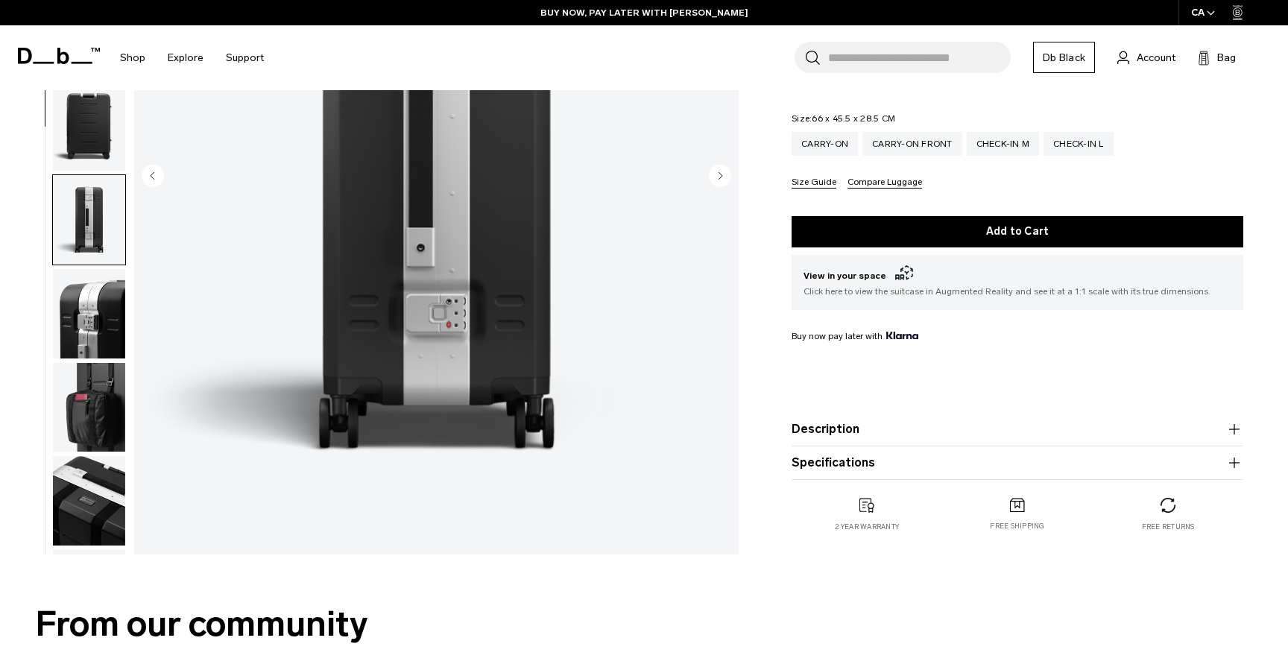
click at [86, 146] on img "button" at bounding box center [89, 125] width 72 height 89
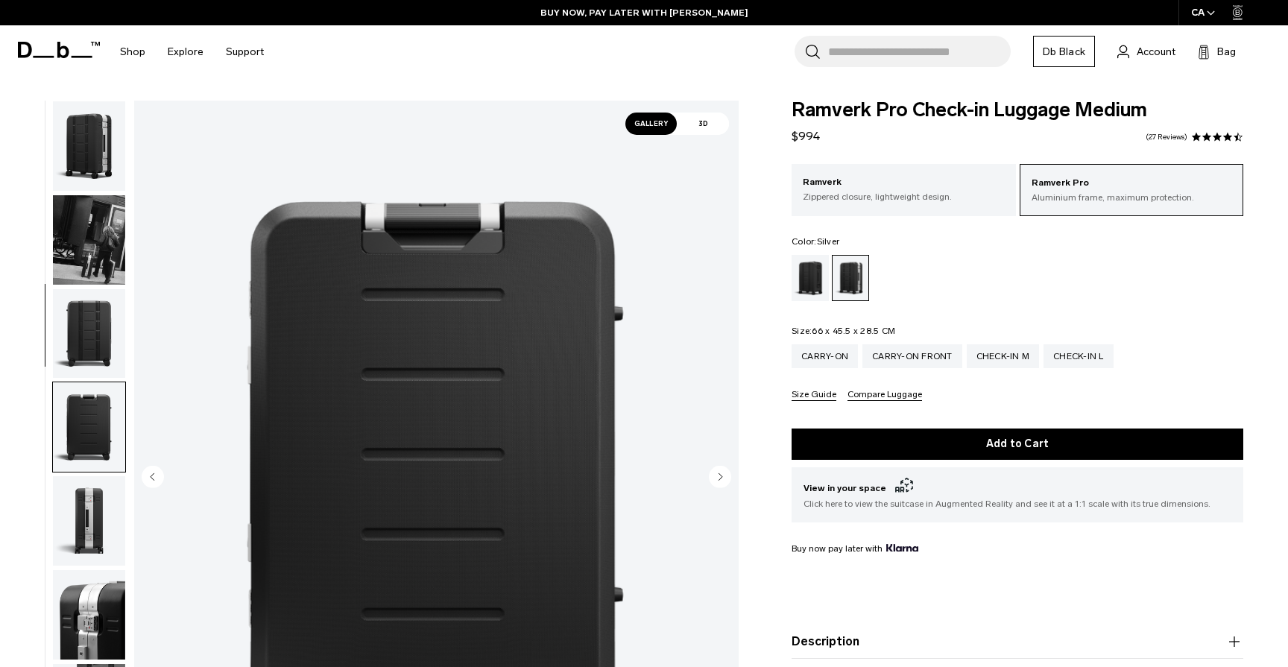
click at [86, 247] on img "button" at bounding box center [89, 239] width 72 height 89
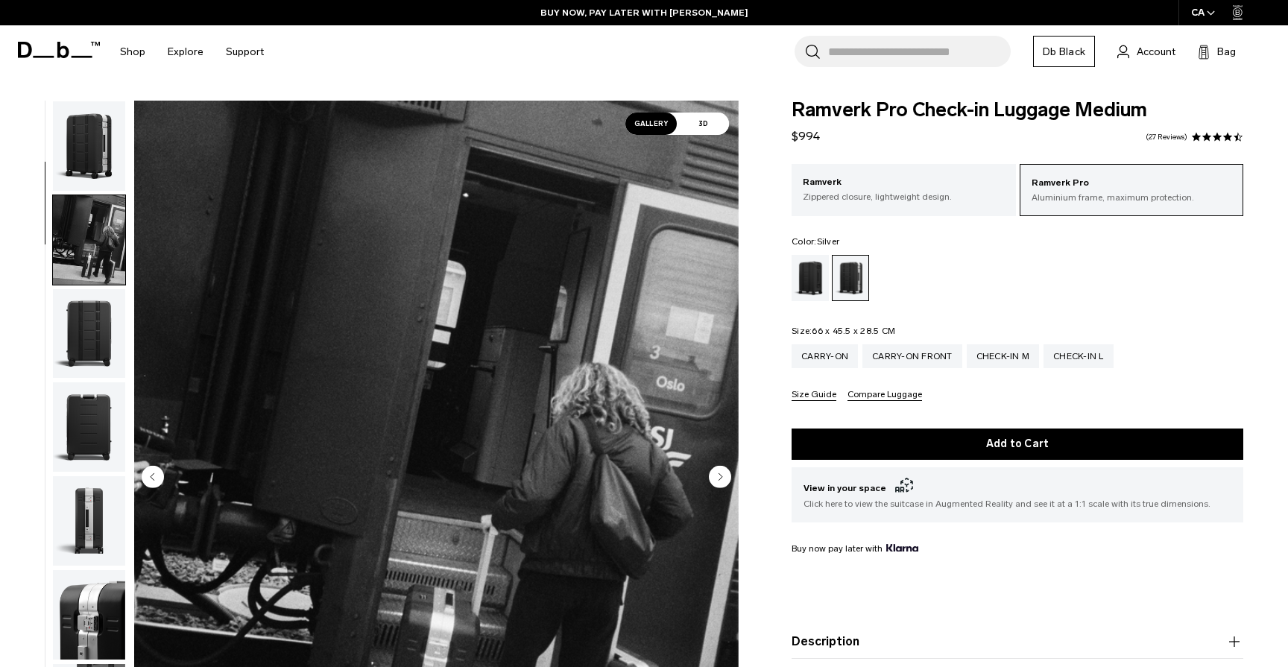
click at [86, 157] on img "button" at bounding box center [89, 145] width 72 height 89
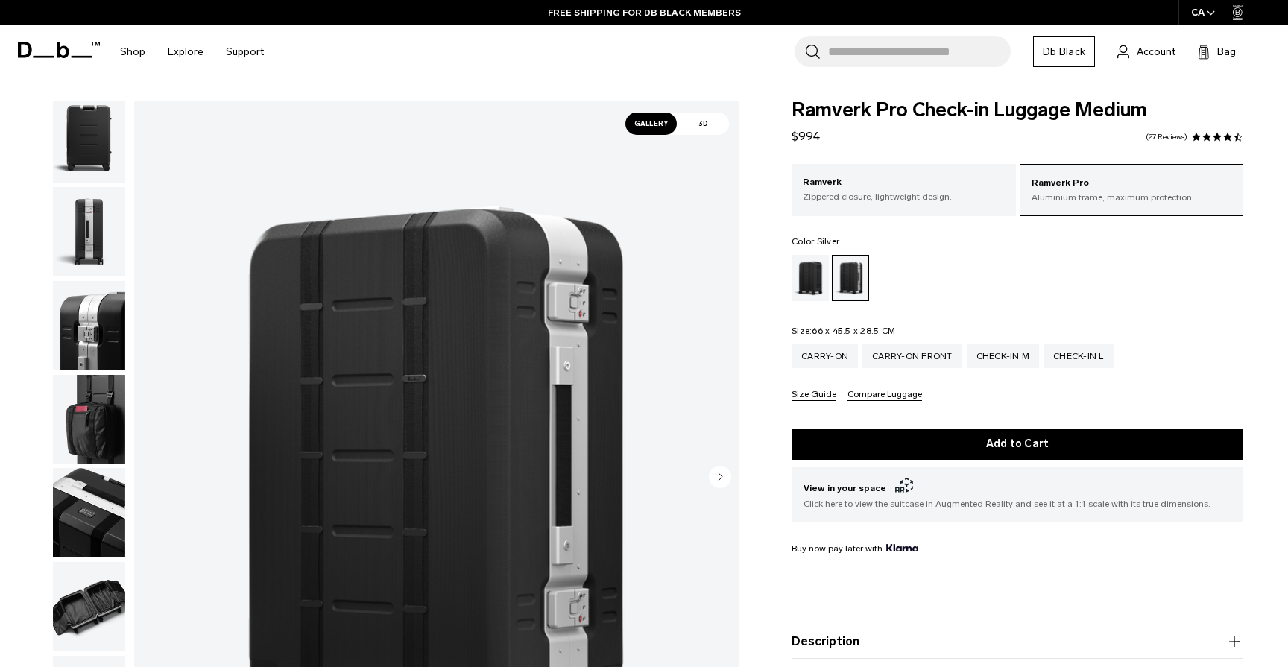
scroll to position [367, 0]
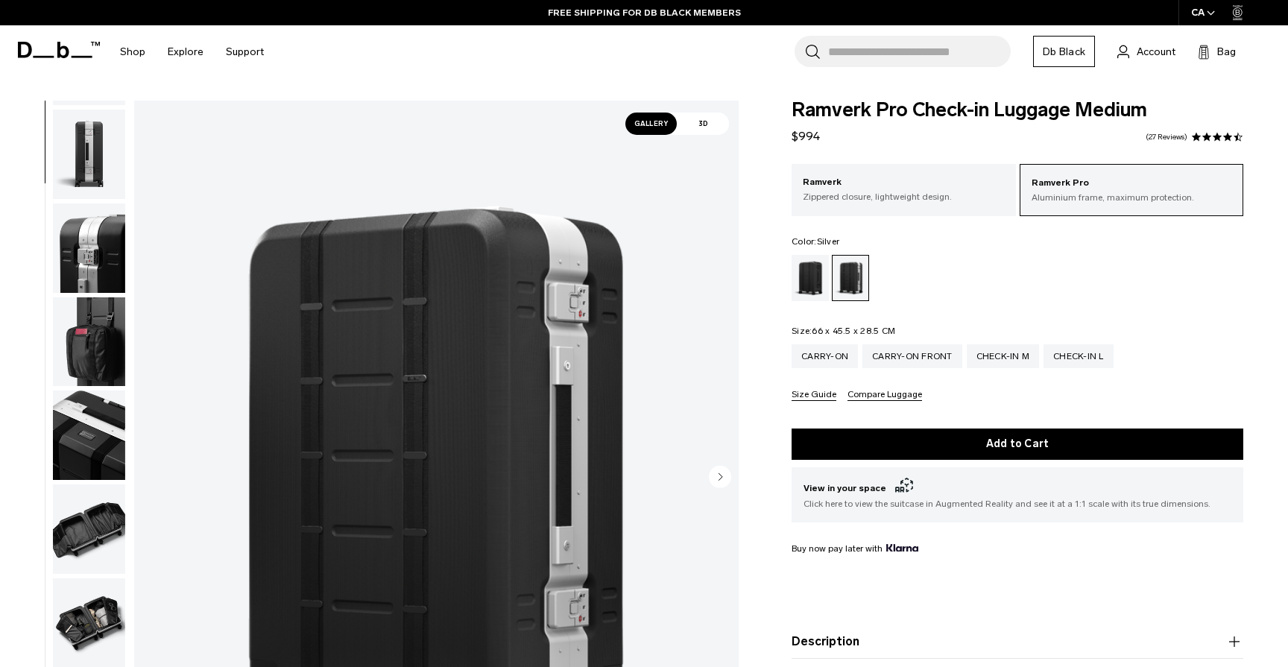
click at [101, 631] on img "button" at bounding box center [89, 623] width 72 height 89
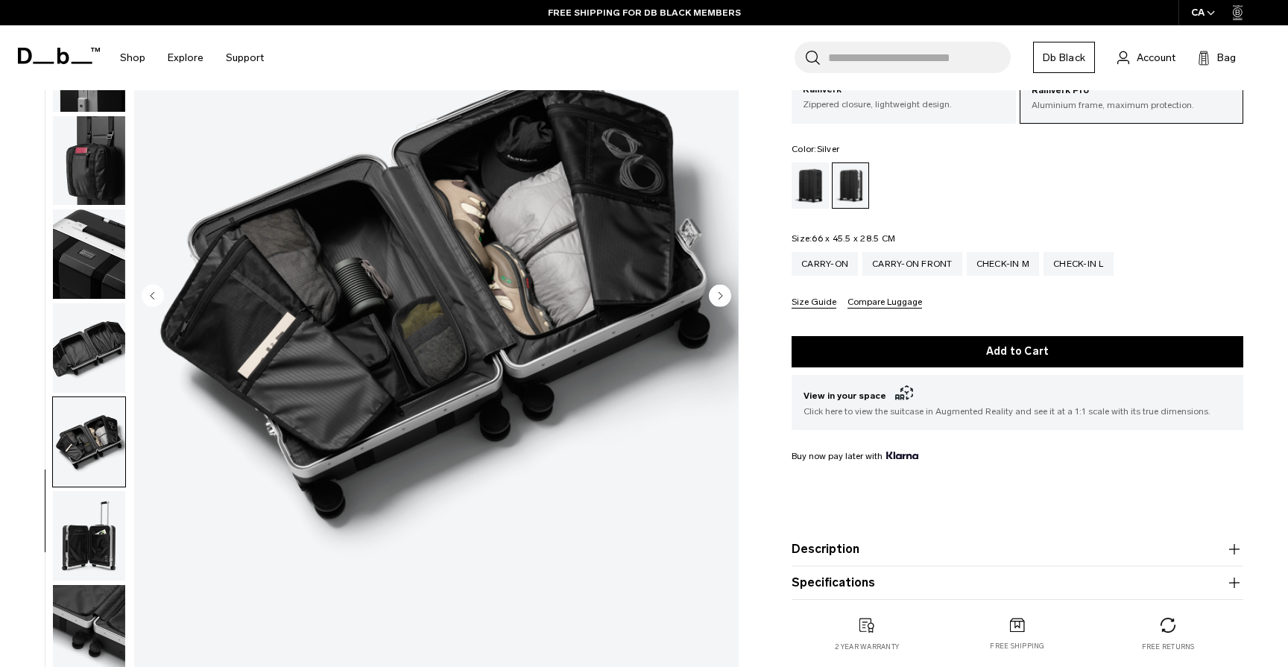
scroll to position [183, 0]
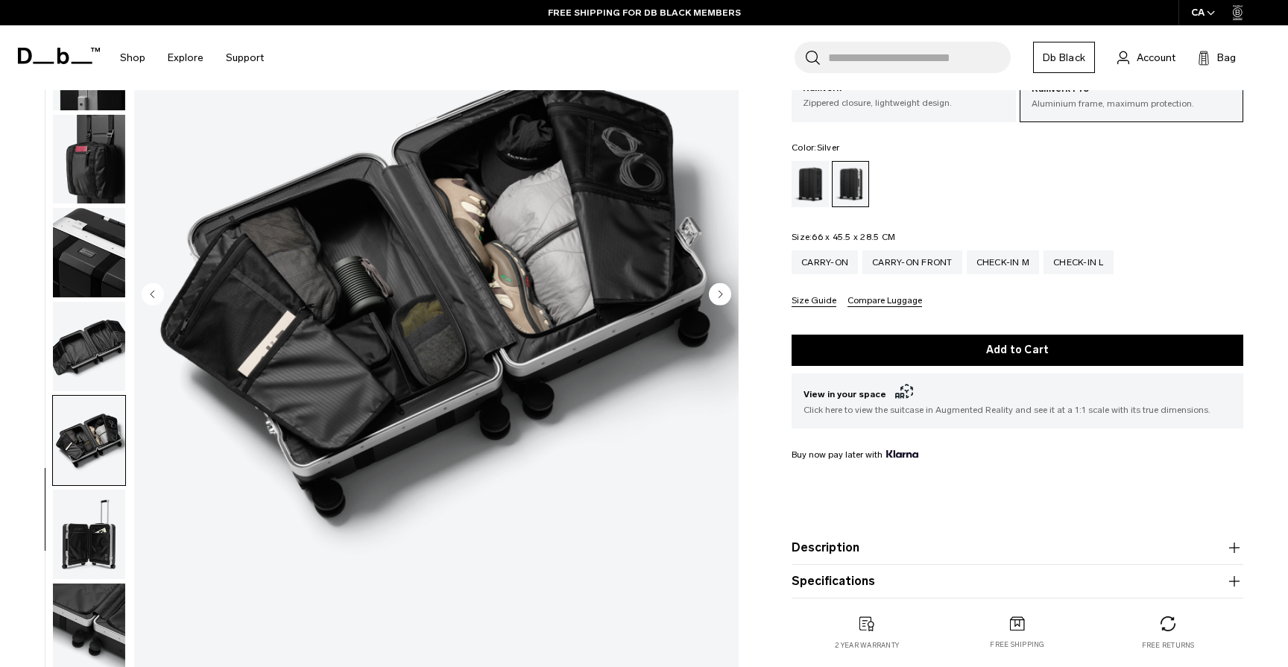
click at [88, 547] on img "button" at bounding box center [89, 534] width 72 height 89
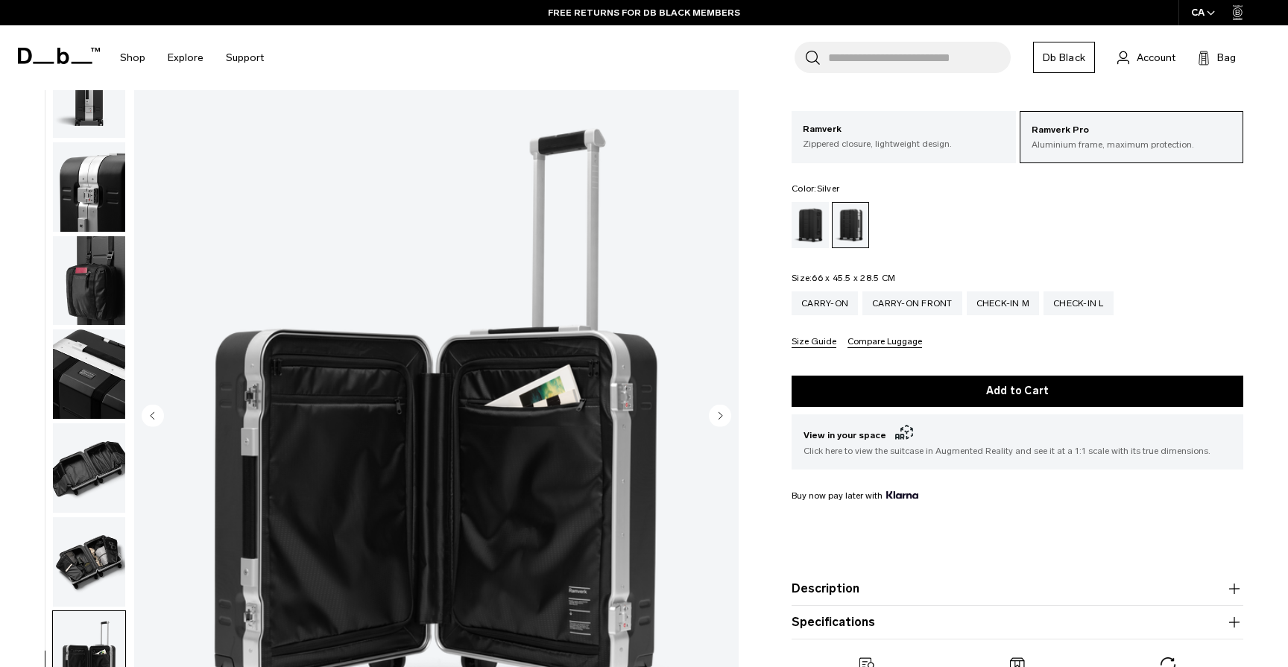
scroll to position [60, 0]
